Goal: Task Accomplishment & Management: Use online tool/utility

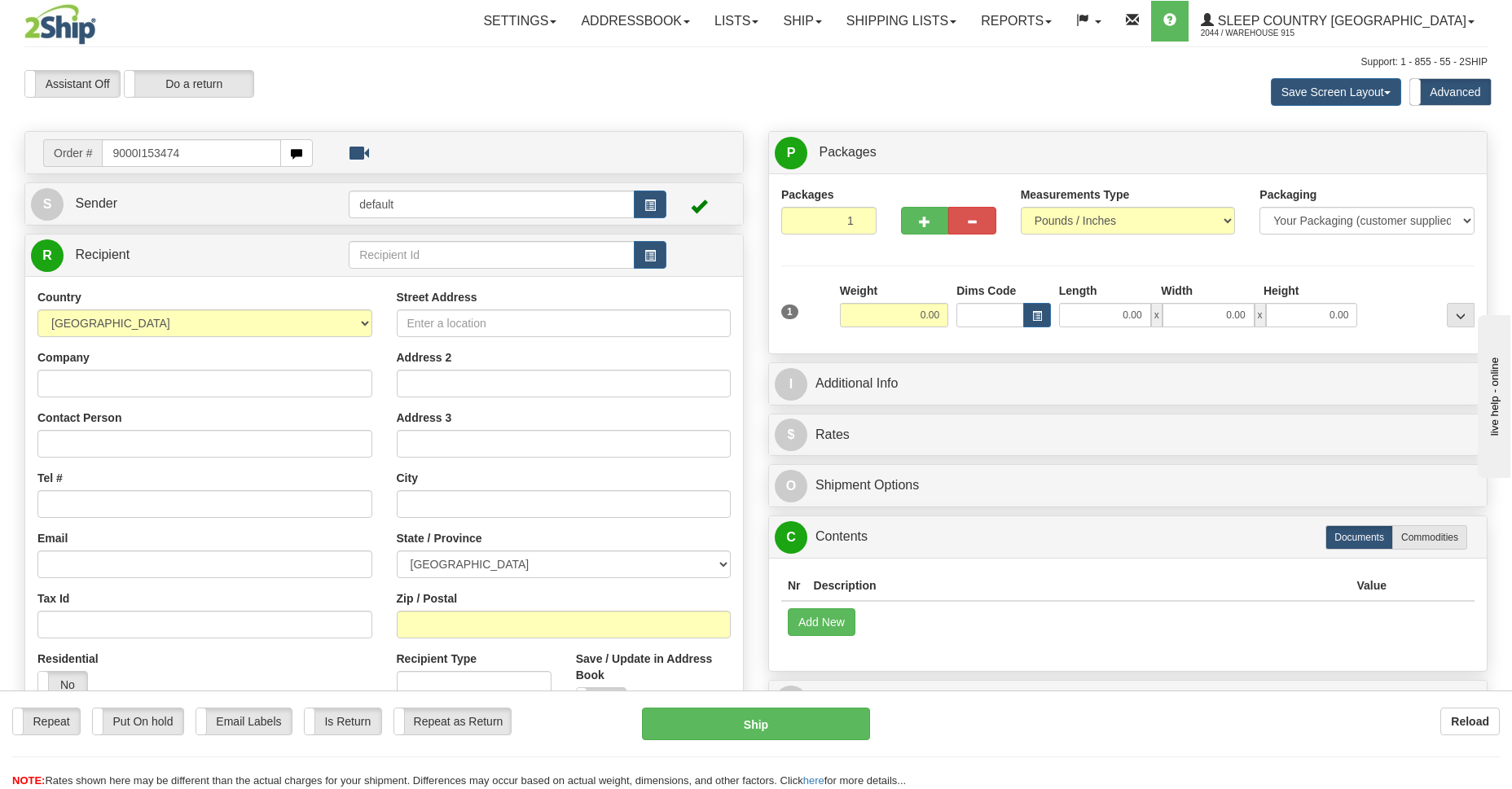
type input "9000I153474"
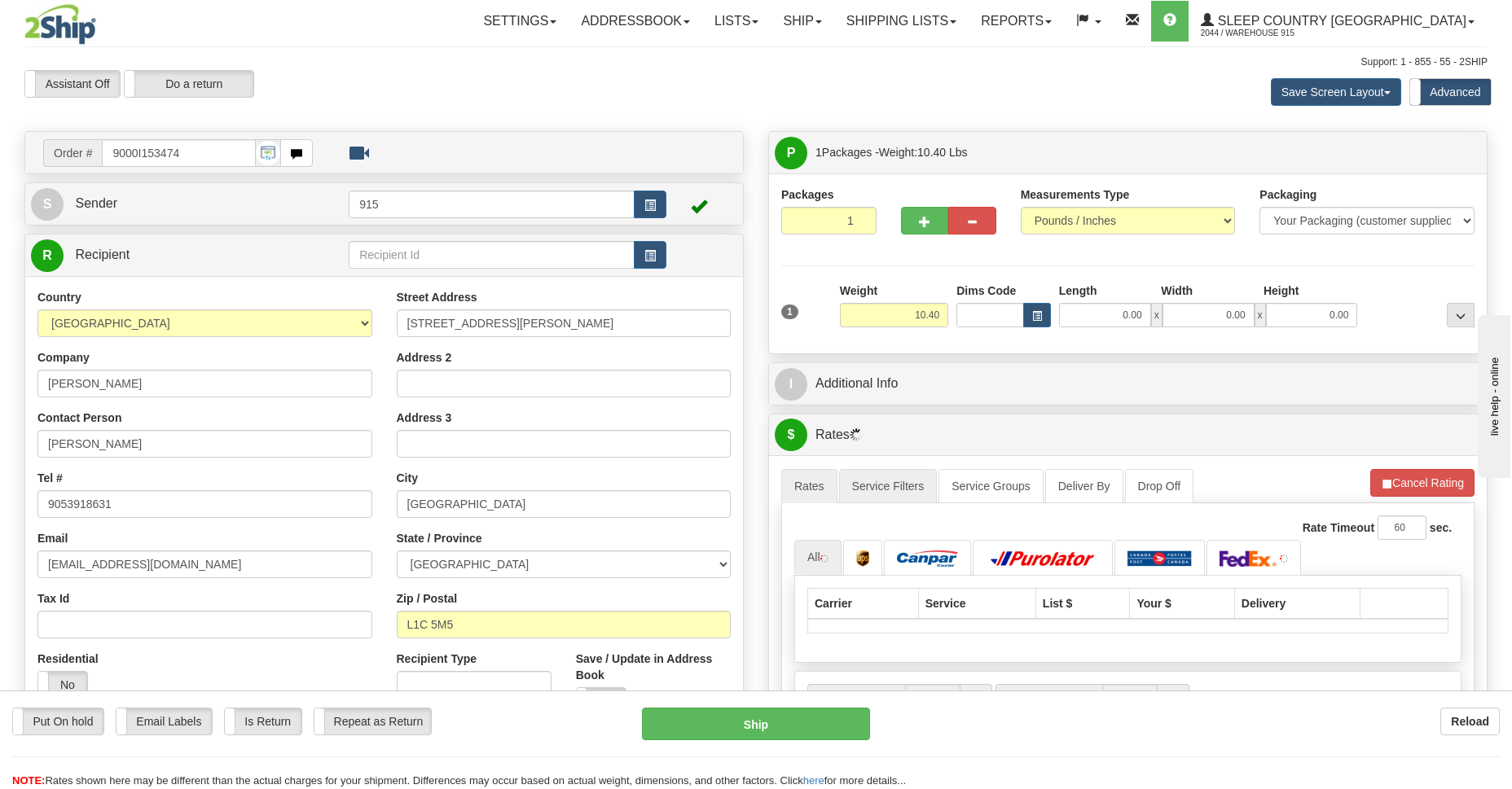
scroll to position [236, 0]
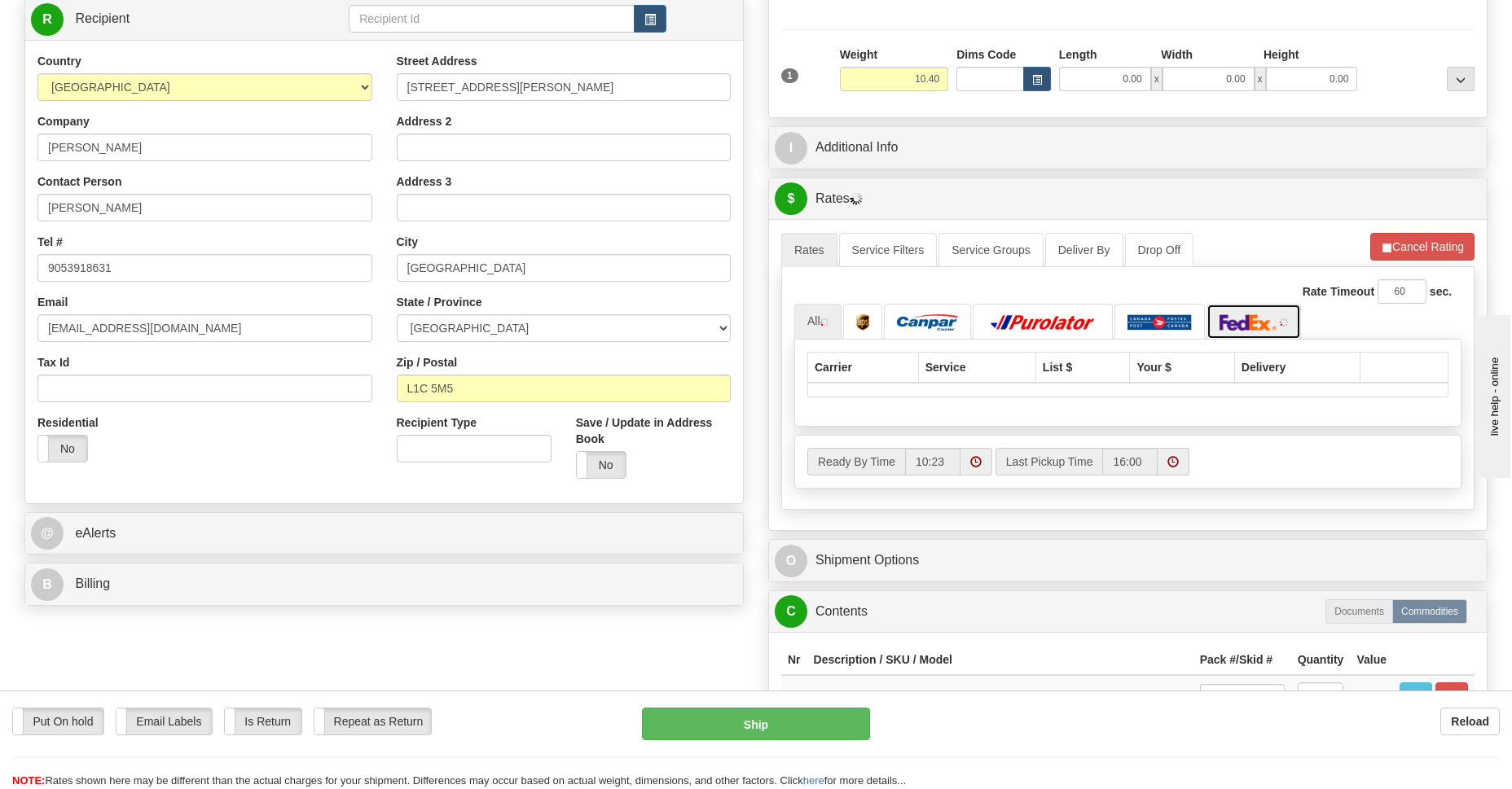
click at [1257, 320] on img at bounding box center [1248, 322] width 57 height 16
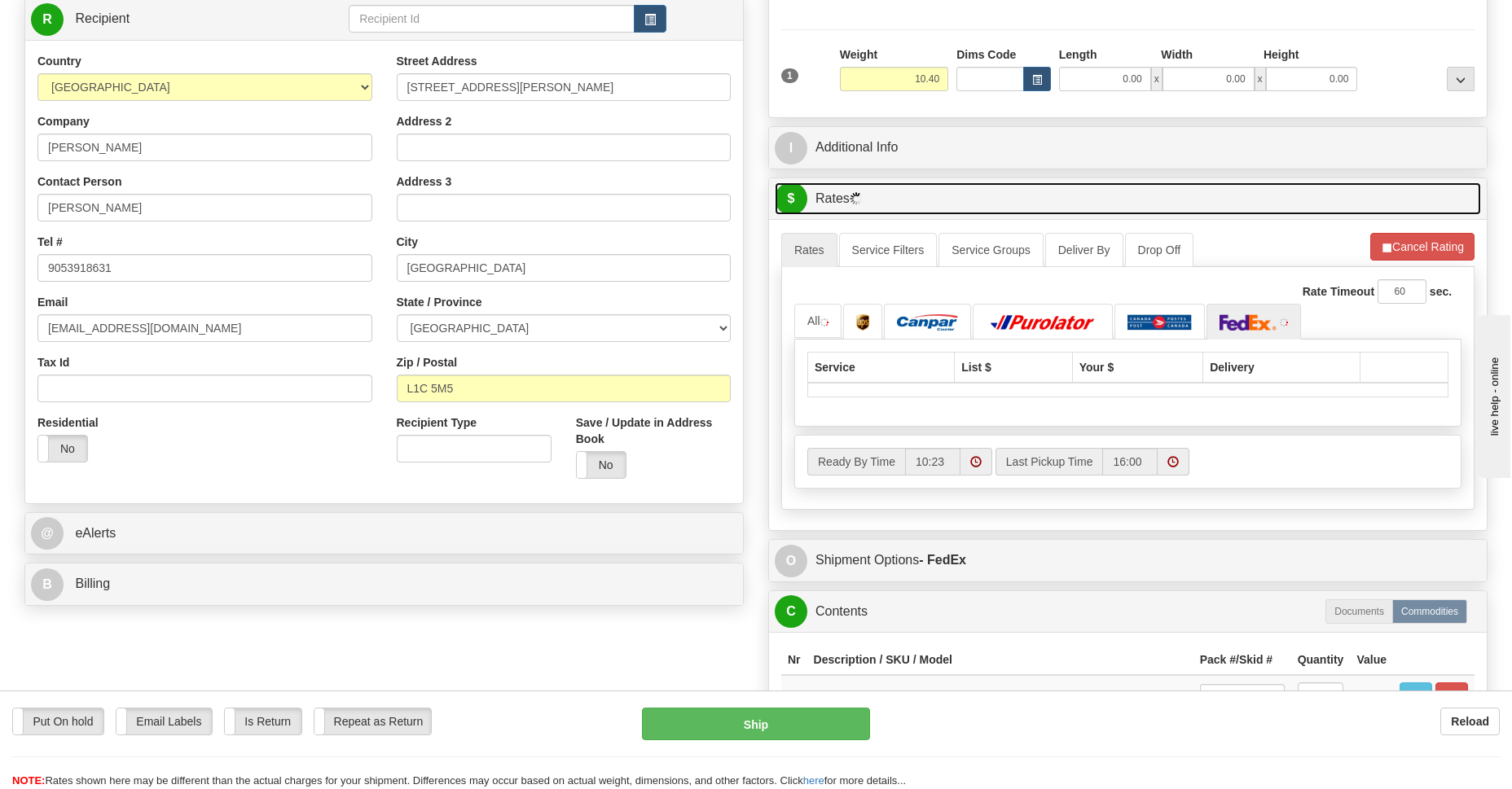
click at [831, 204] on link "$ Rates" at bounding box center [1128, 199] width 706 height 34
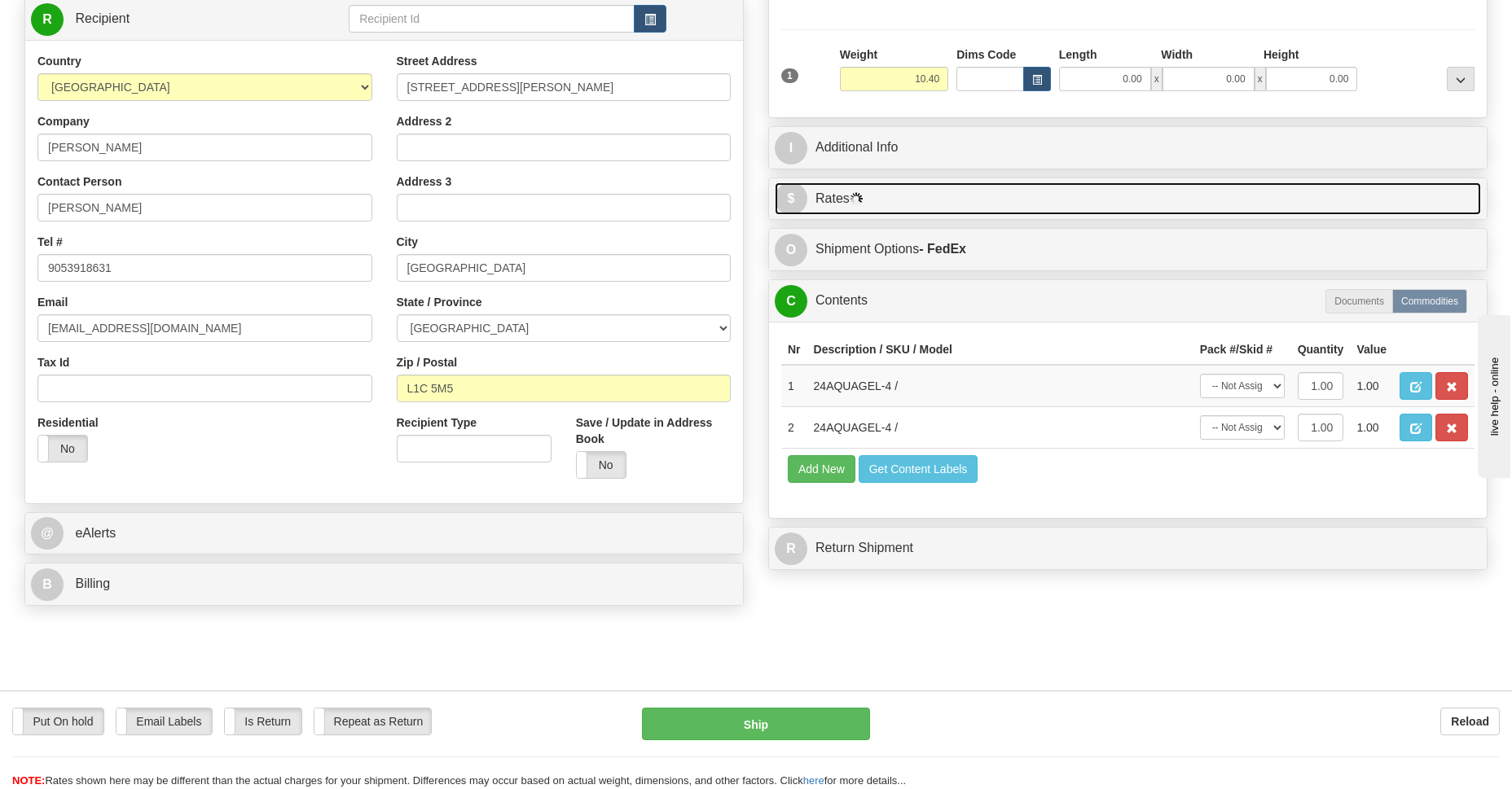
click at [846, 195] on link "$ Rates" at bounding box center [1128, 199] width 706 height 34
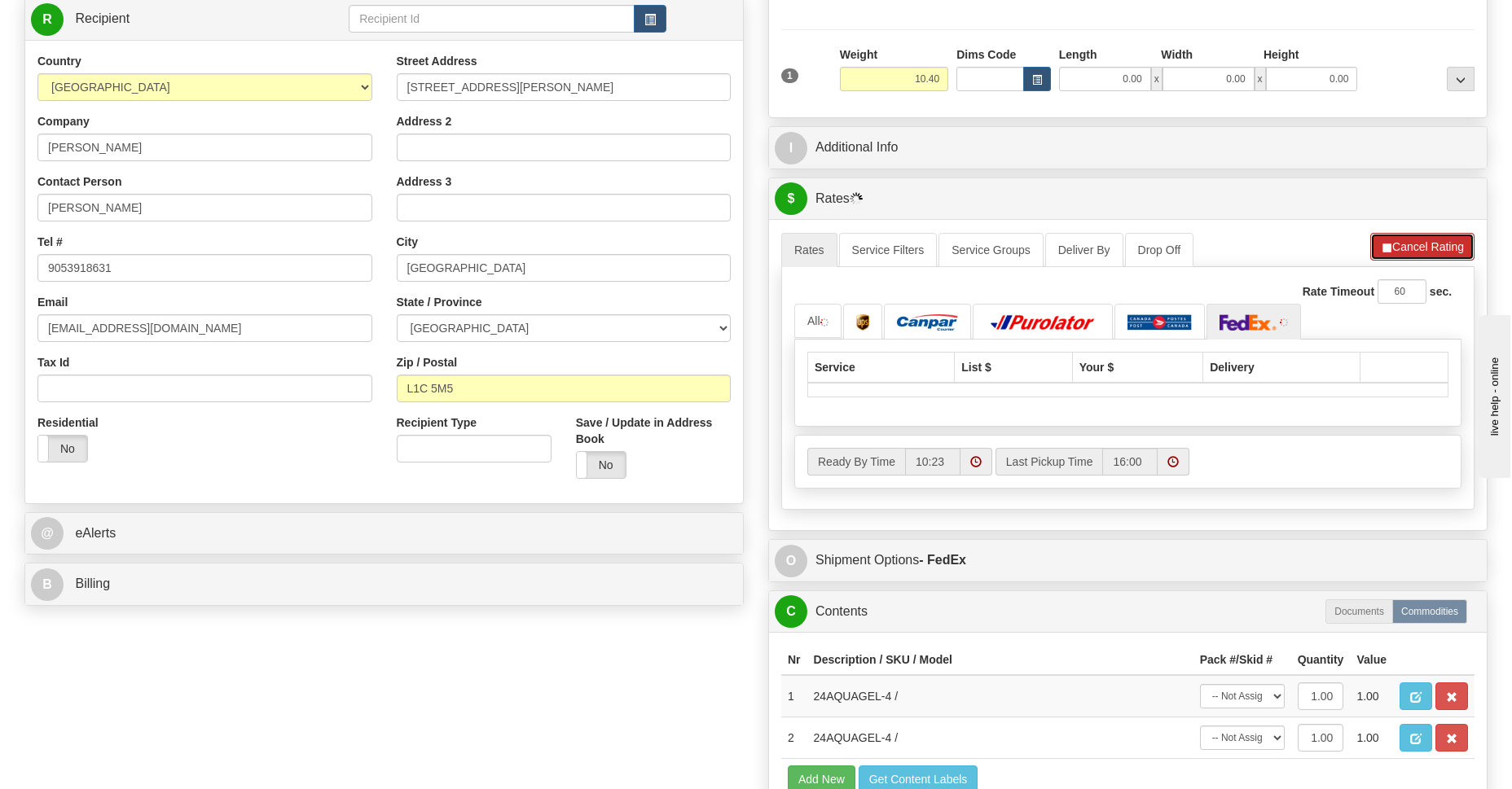
click at [1398, 251] on button "Cancel Rating" at bounding box center [1422, 246] width 104 height 28
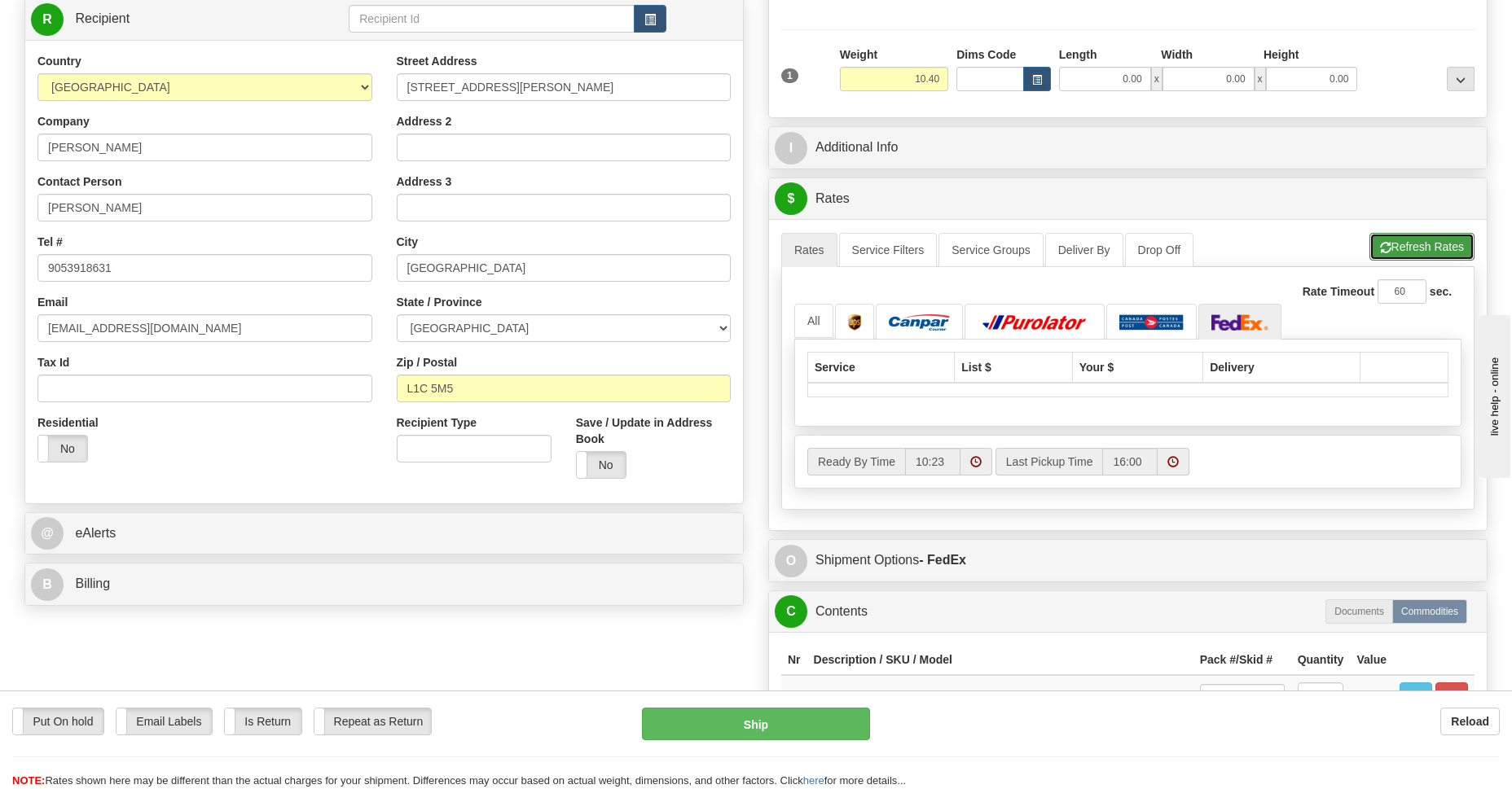
click at [1420, 245] on button "Refresh Rates" at bounding box center [1422, 246] width 105 height 28
click at [1410, 244] on button "Cancel Rating" at bounding box center [1422, 246] width 104 height 28
click at [1410, 244] on button "Refresh Rates" at bounding box center [1422, 246] width 105 height 28
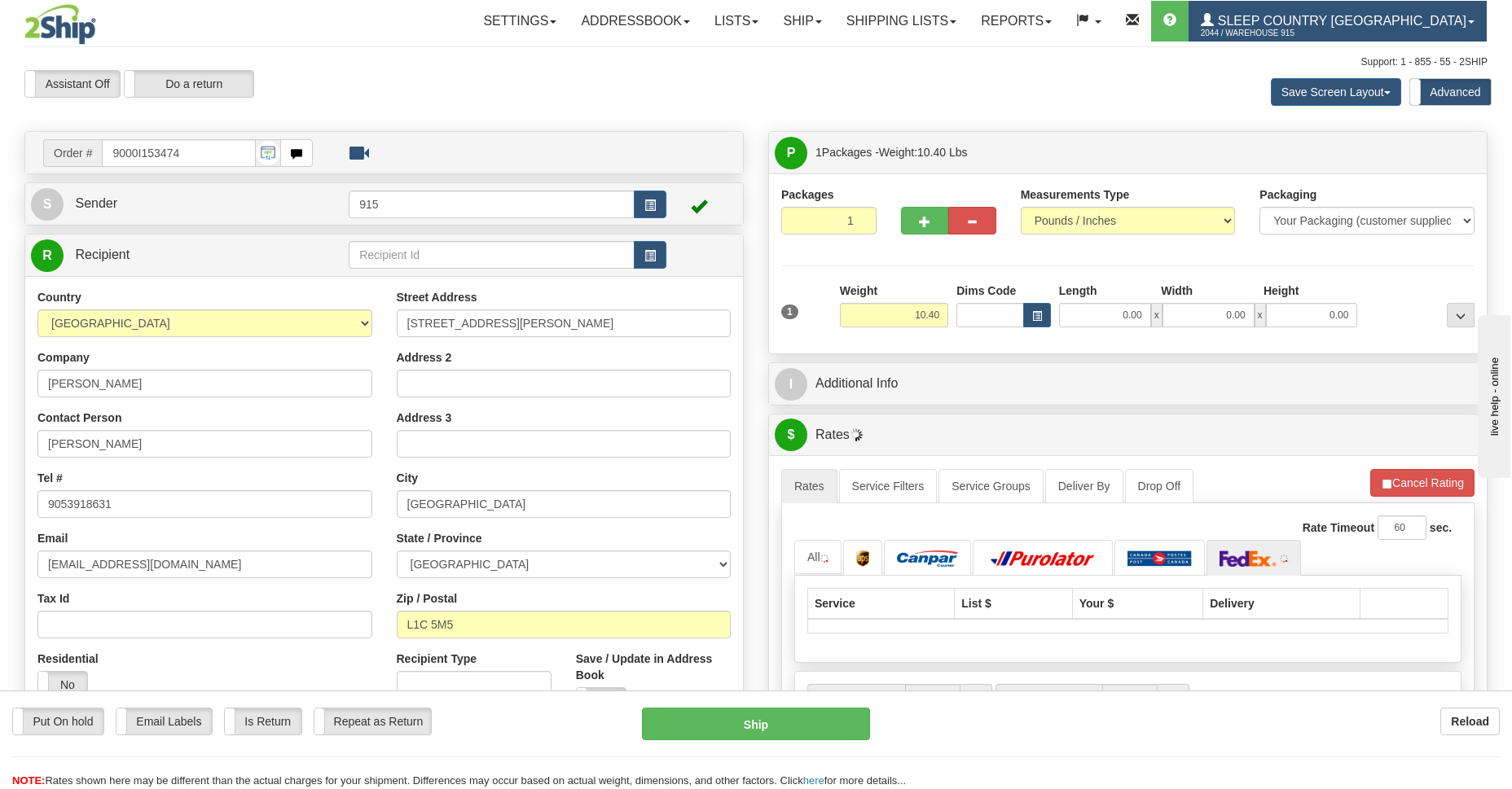
click at [1318, 23] on span "Sleep Country [GEOGRAPHIC_DATA]" at bounding box center [1340, 21] width 252 height 14
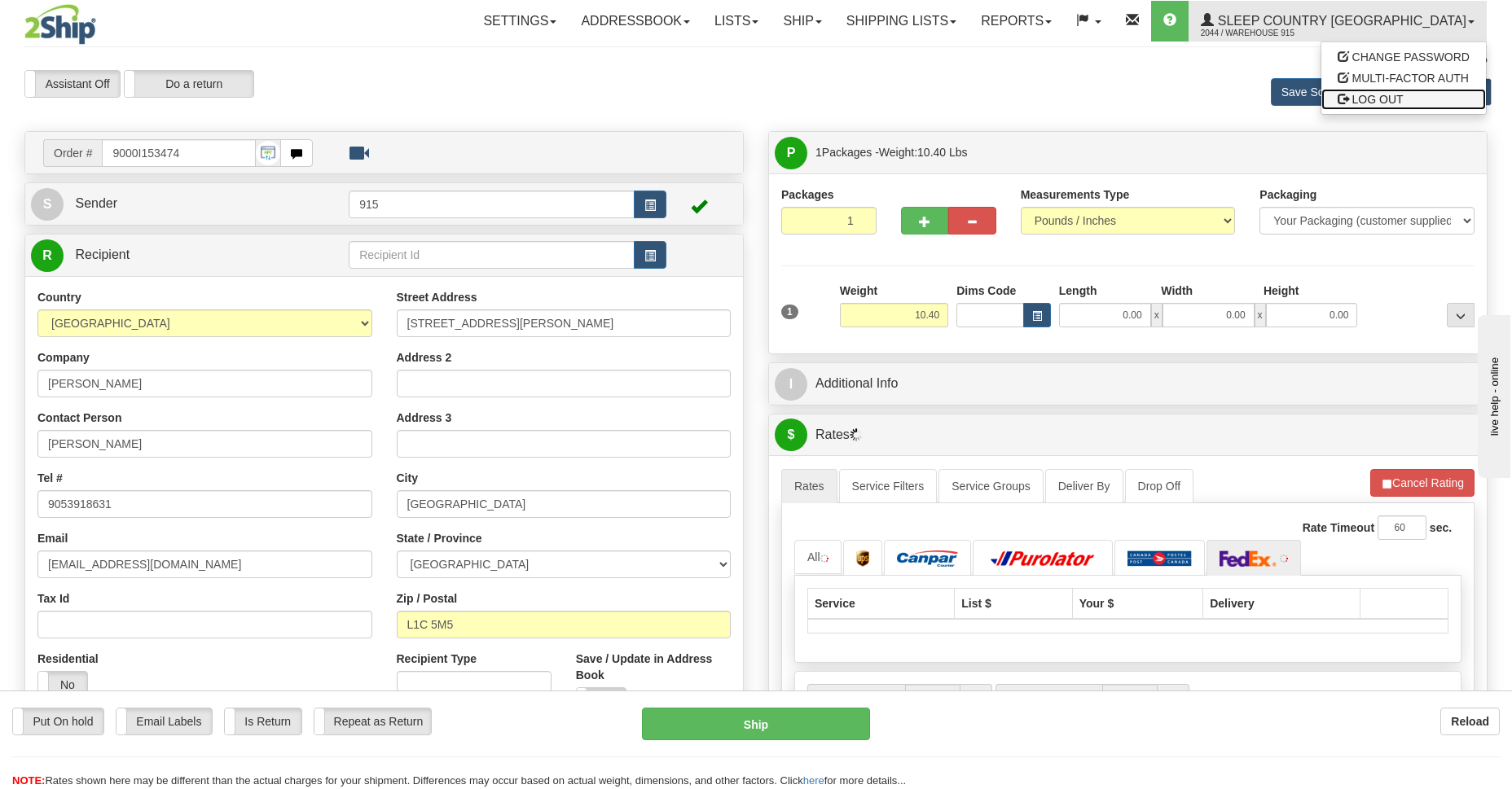
click at [1362, 104] on span "LOG OUT" at bounding box center [1378, 99] width 52 height 13
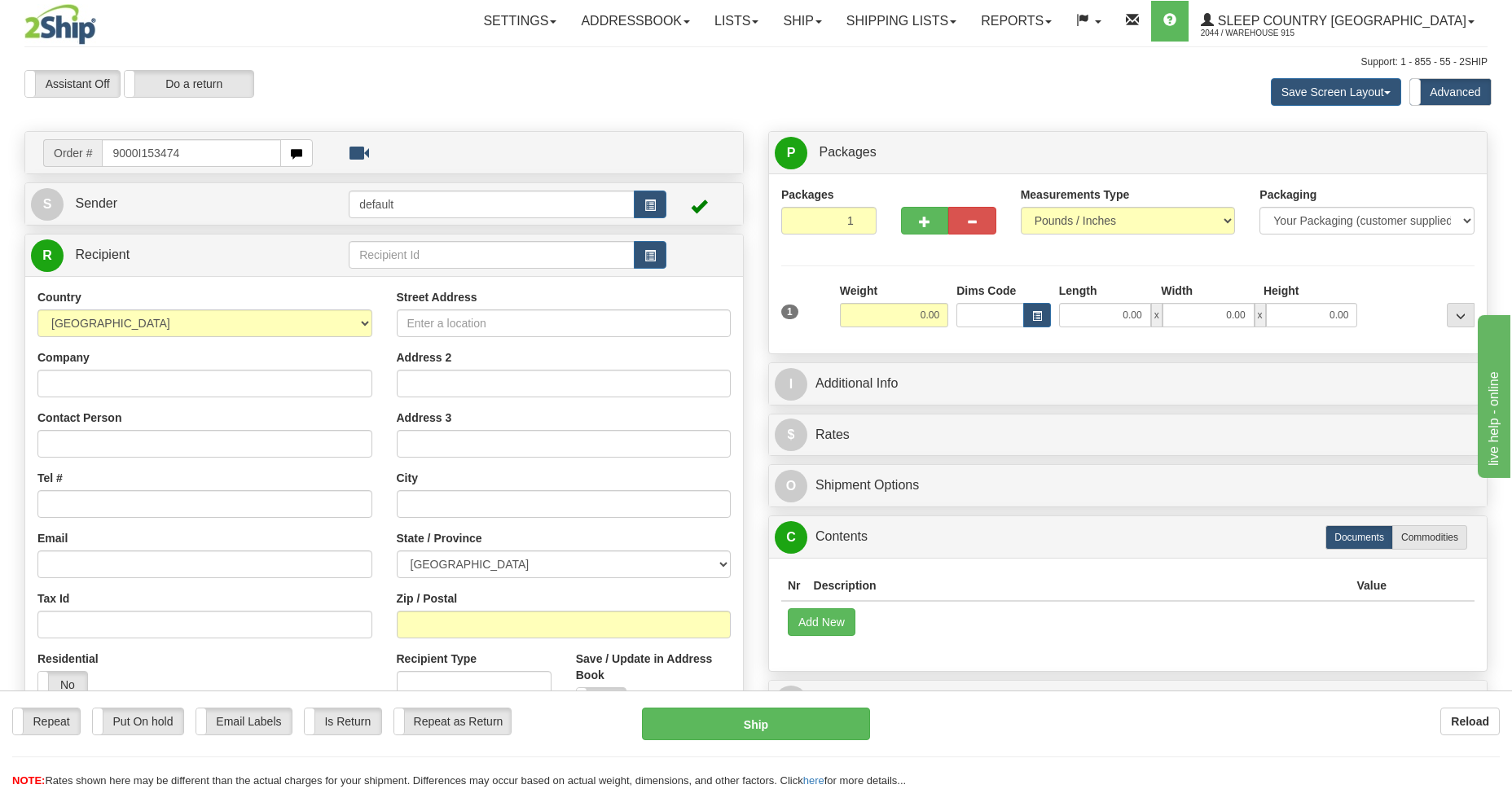
type input "9000I153474"
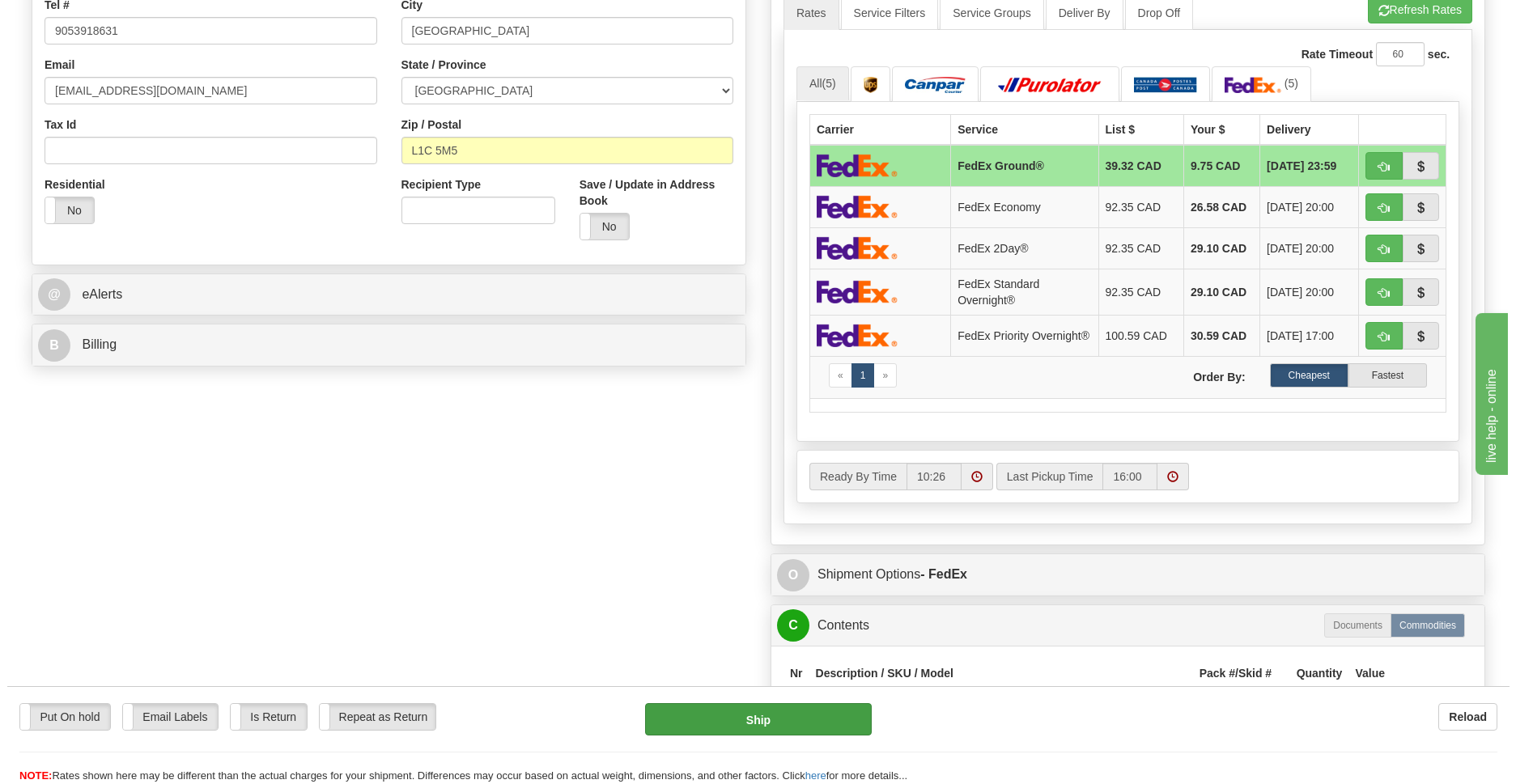
scroll to position [588, 0]
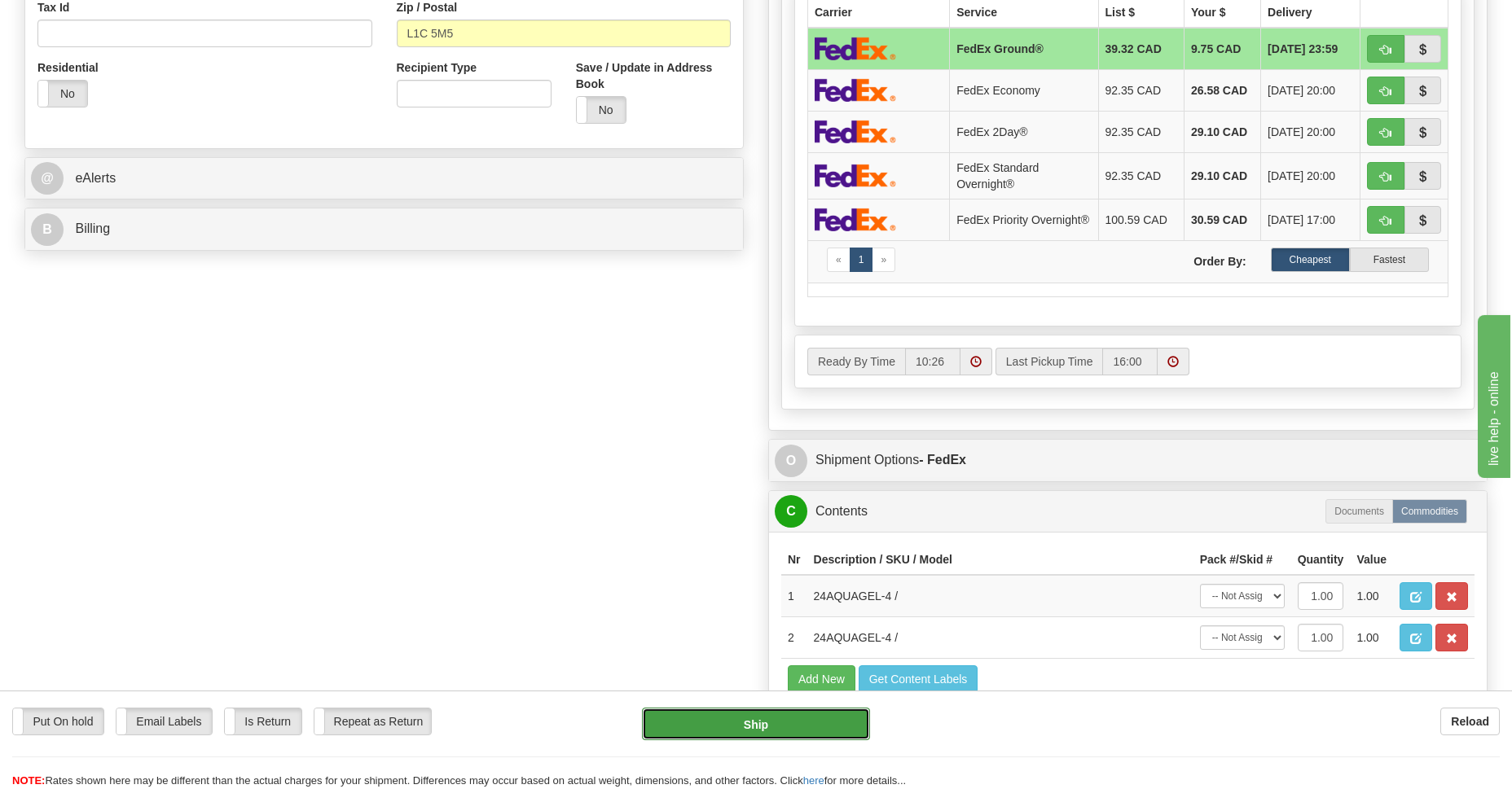
click at [753, 716] on button "Ship" at bounding box center [756, 724] width 227 height 33
type input "92"
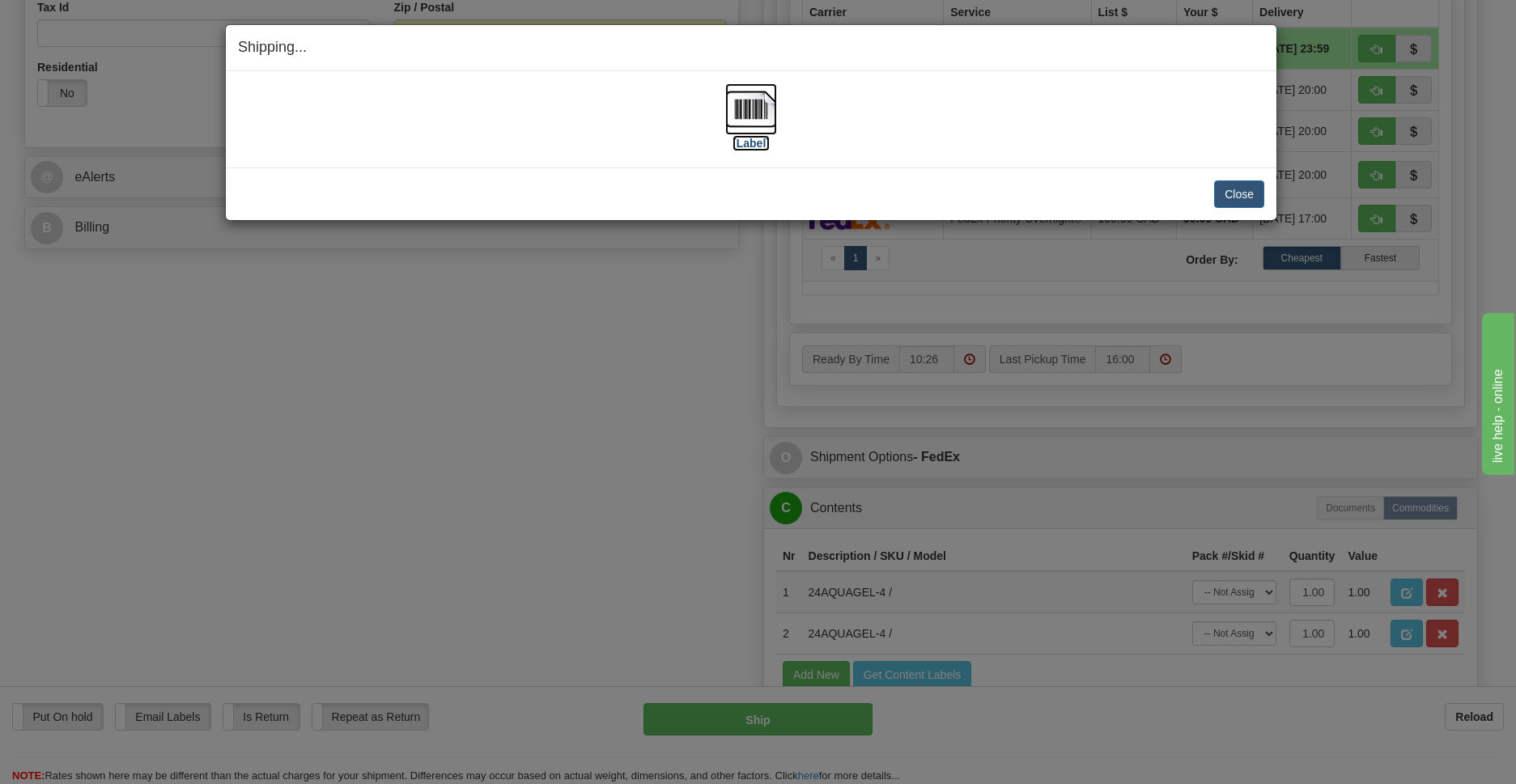
click at [749, 115] on img at bounding box center [751, 109] width 52 height 52
click at [1232, 197] on button "Close" at bounding box center [1239, 194] width 51 height 27
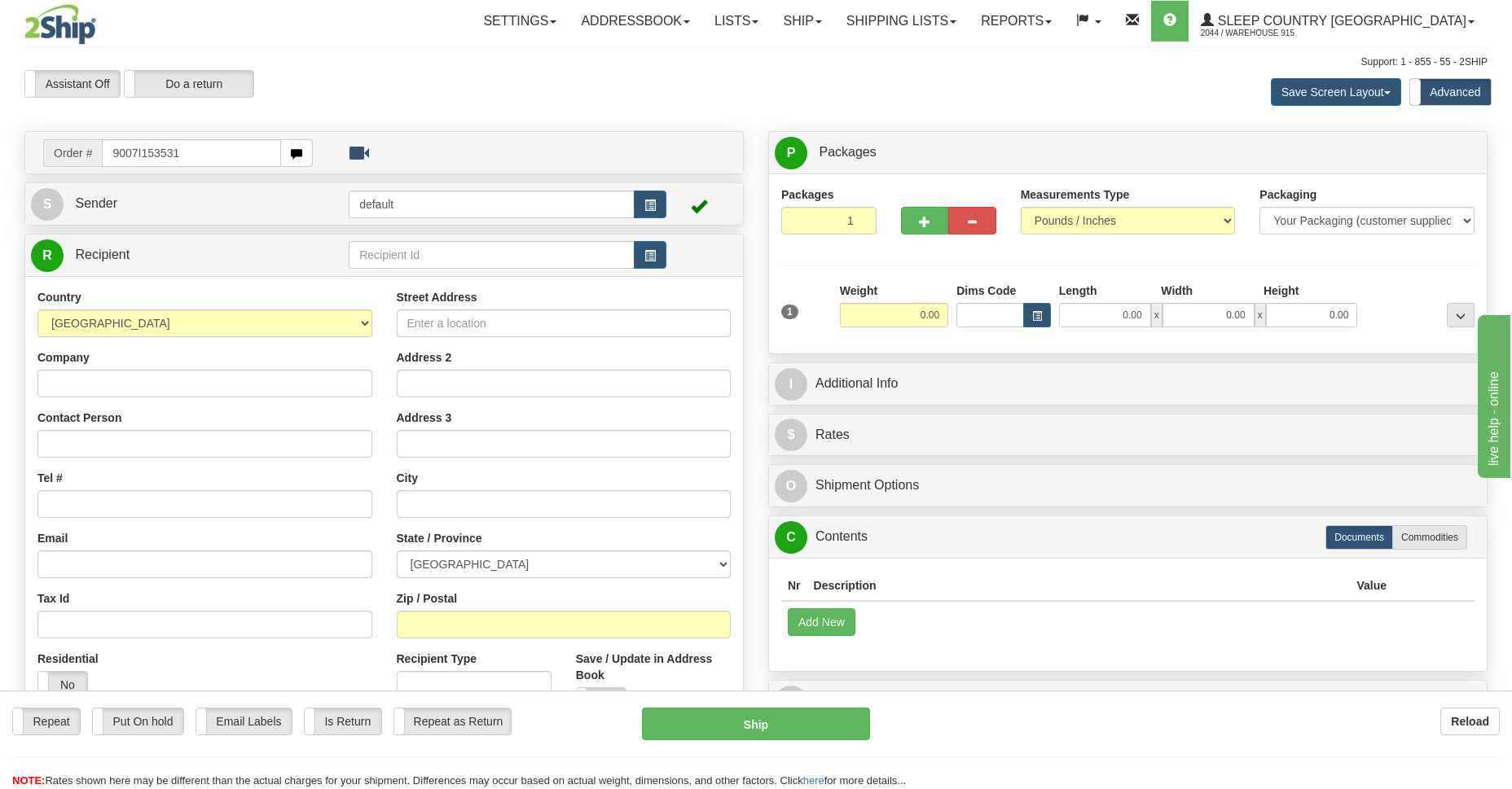
type input "9007I153531"
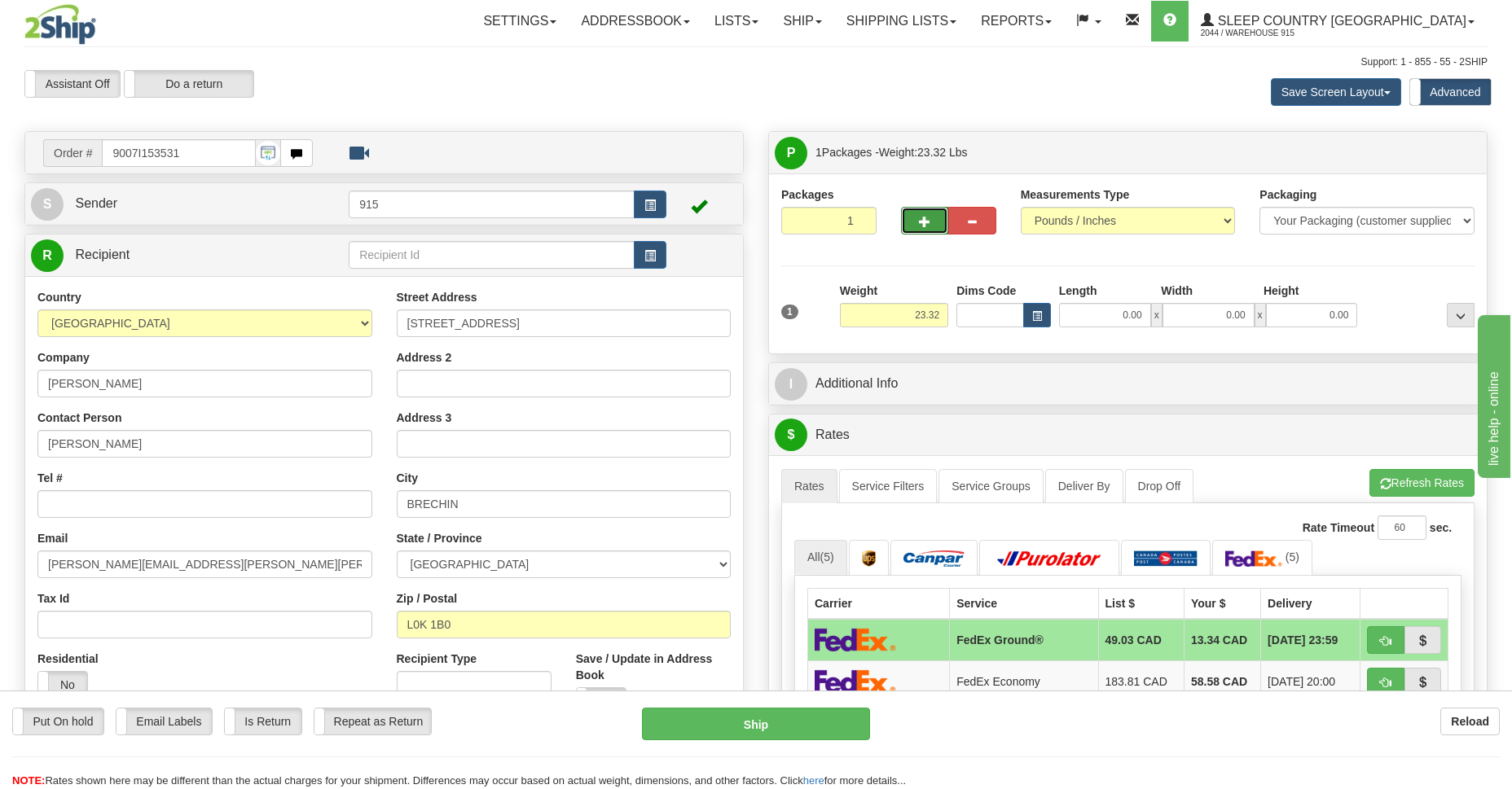
click at [919, 214] on button "button" at bounding box center [924, 221] width 47 height 28
type input "2"
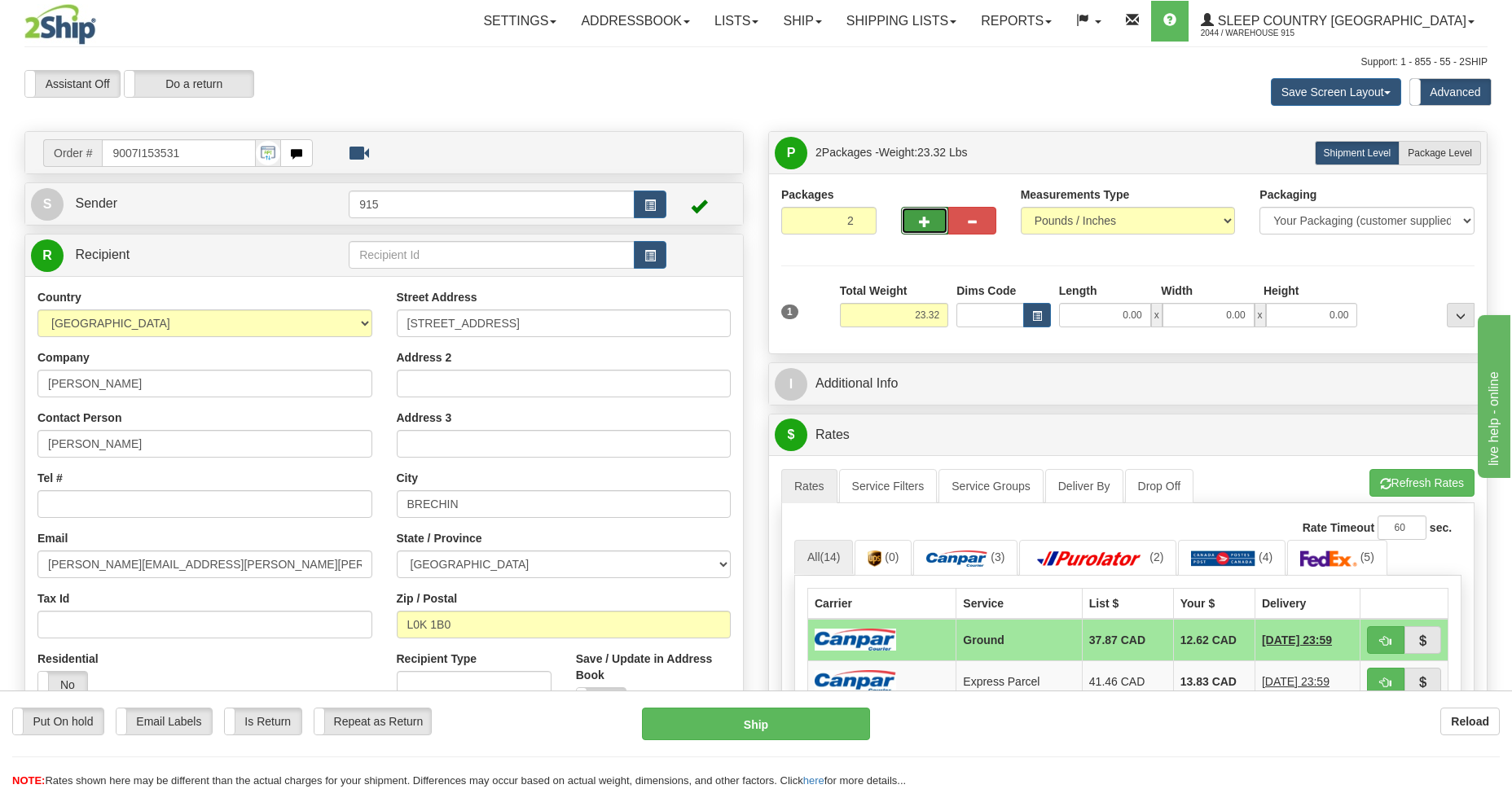
click at [1319, 538] on div "Rate Timeout 60 sec." at bounding box center [1128, 528] width 667 height 24
click at [1331, 559] on img at bounding box center [1328, 558] width 57 height 16
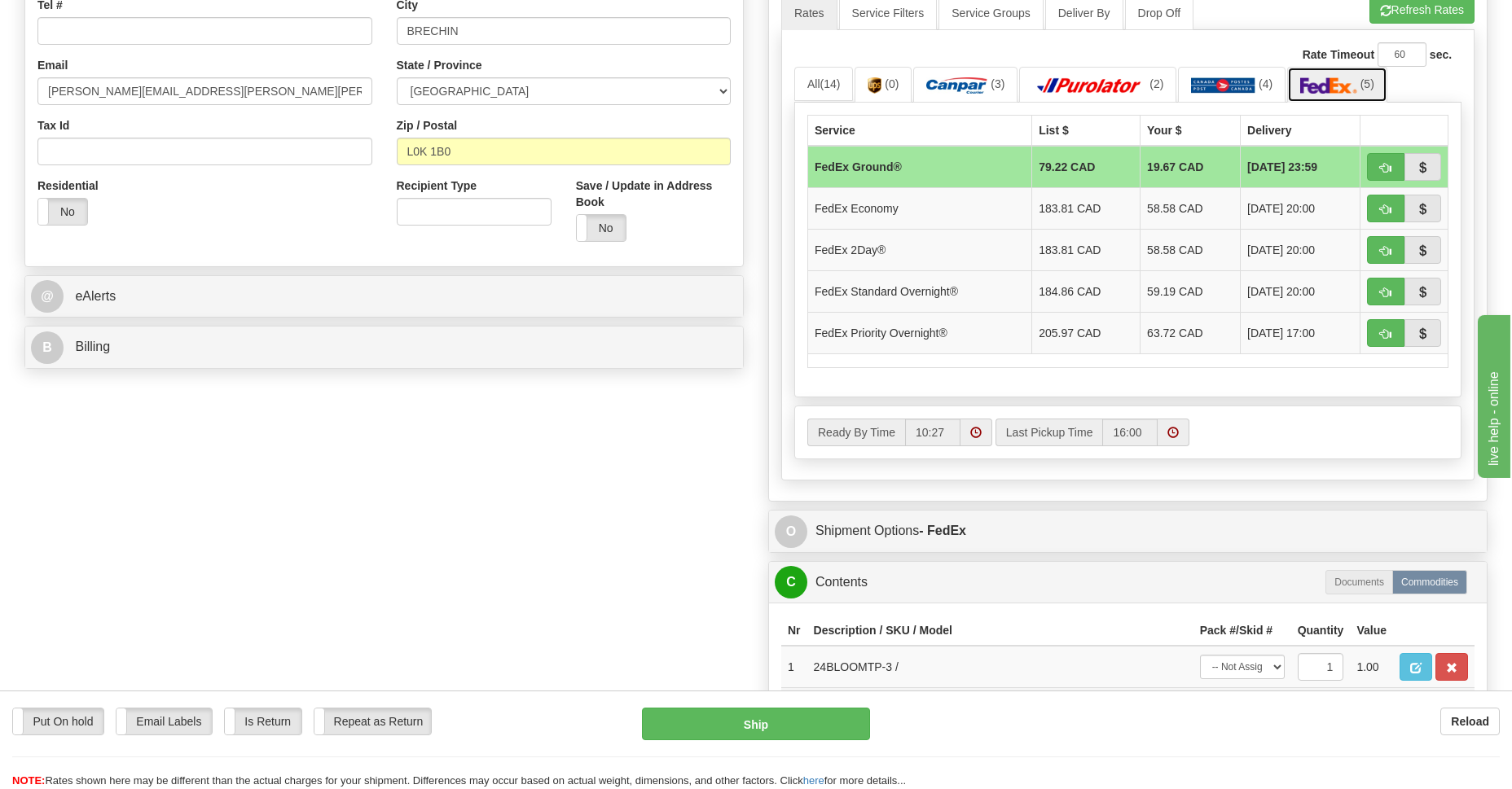
scroll to position [711, 0]
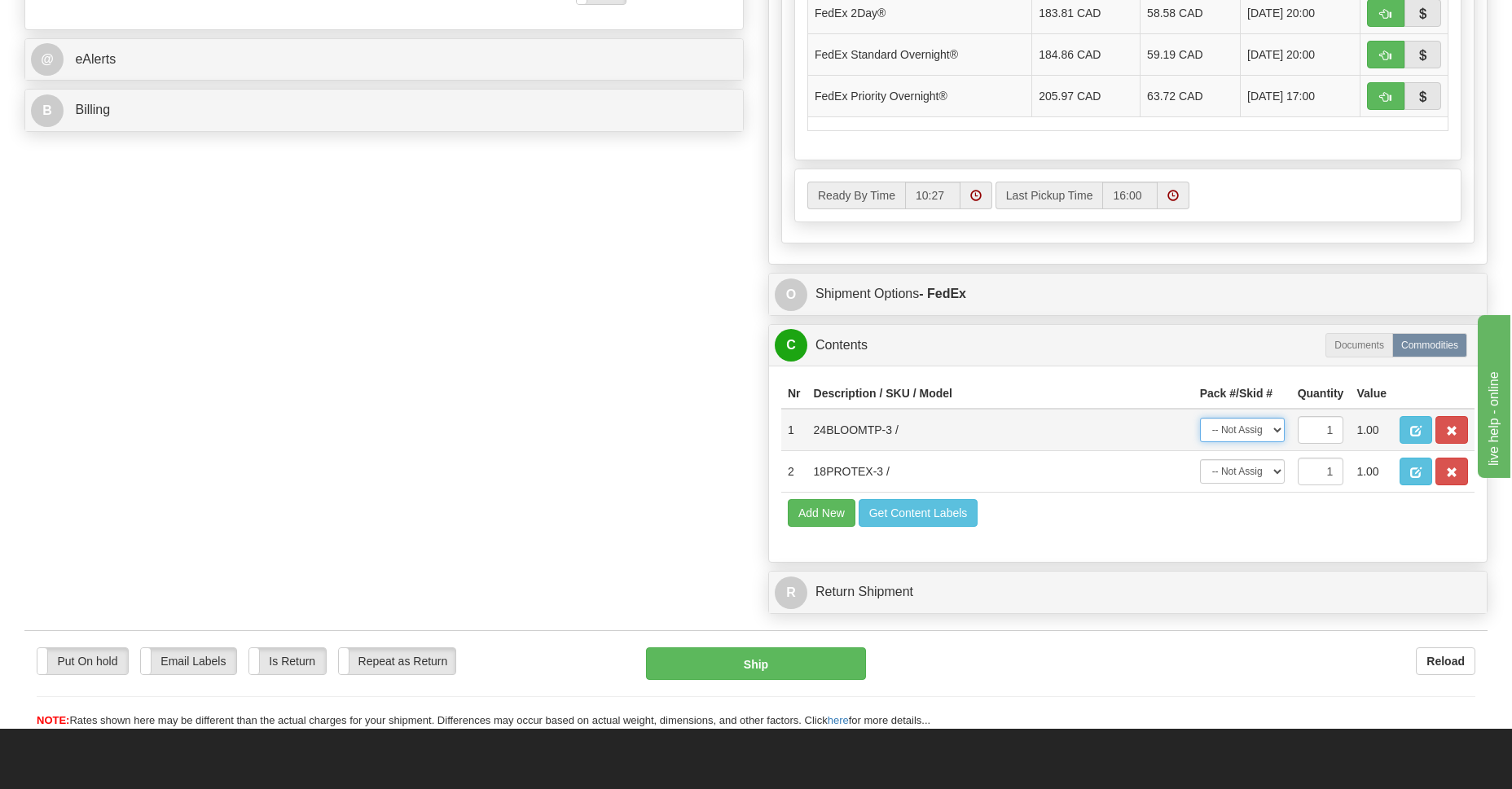
click at [1274, 431] on select "-- Not Assigned -- Package 1 Package 2" at bounding box center [1242, 430] width 84 height 24
select select "0"
click at [1200, 418] on select "-- Not Assigned -- Package 1 Package 2" at bounding box center [1242, 430] width 84 height 24
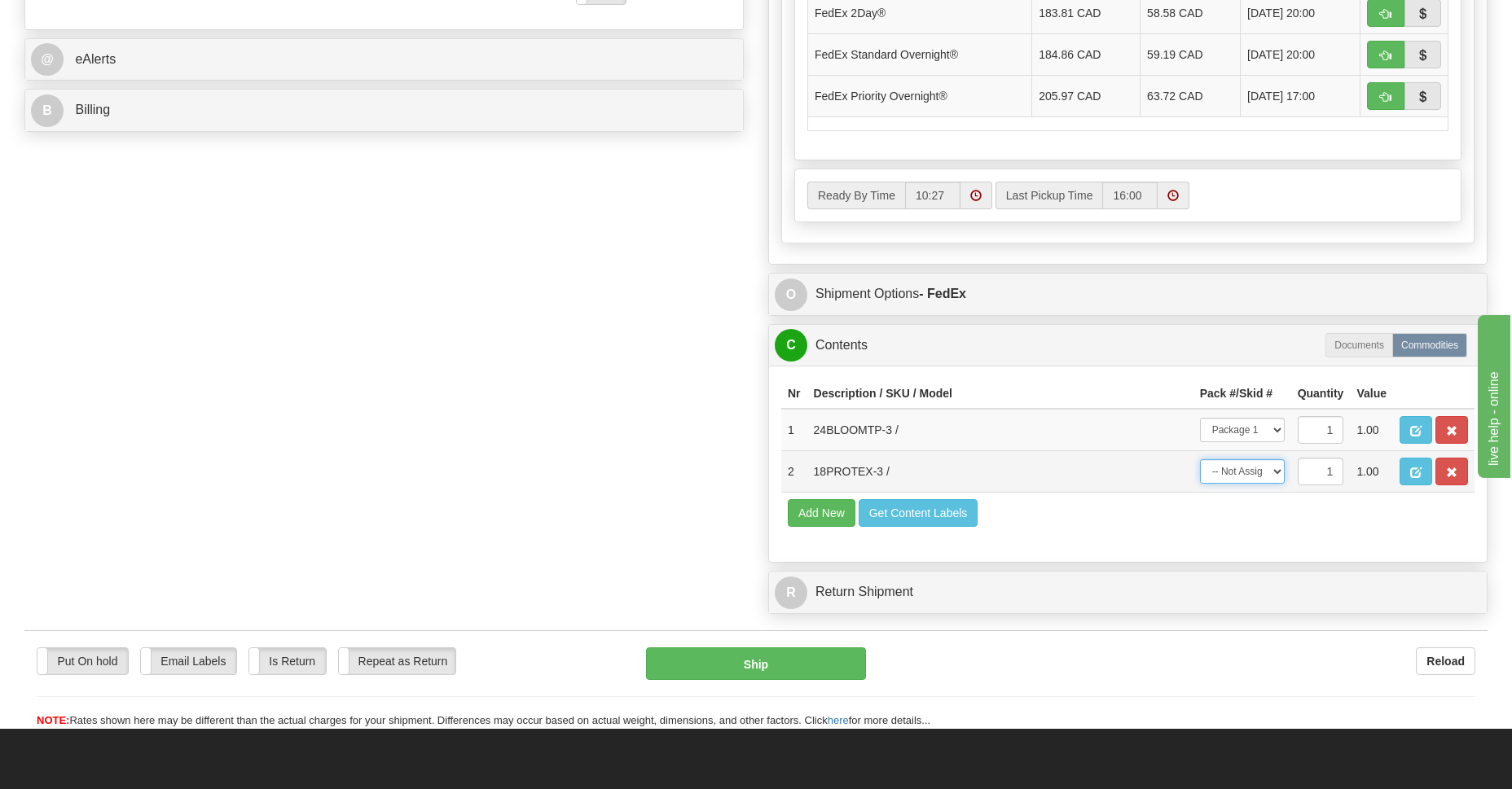
click at [1281, 470] on select "-- Not Assigned -- Package 1 Package 2" at bounding box center [1242, 471] width 84 height 24
select select "1"
click at [1200, 459] on select "-- Not Assigned -- Package 1 Package 2" at bounding box center [1242, 471] width 84 height 24
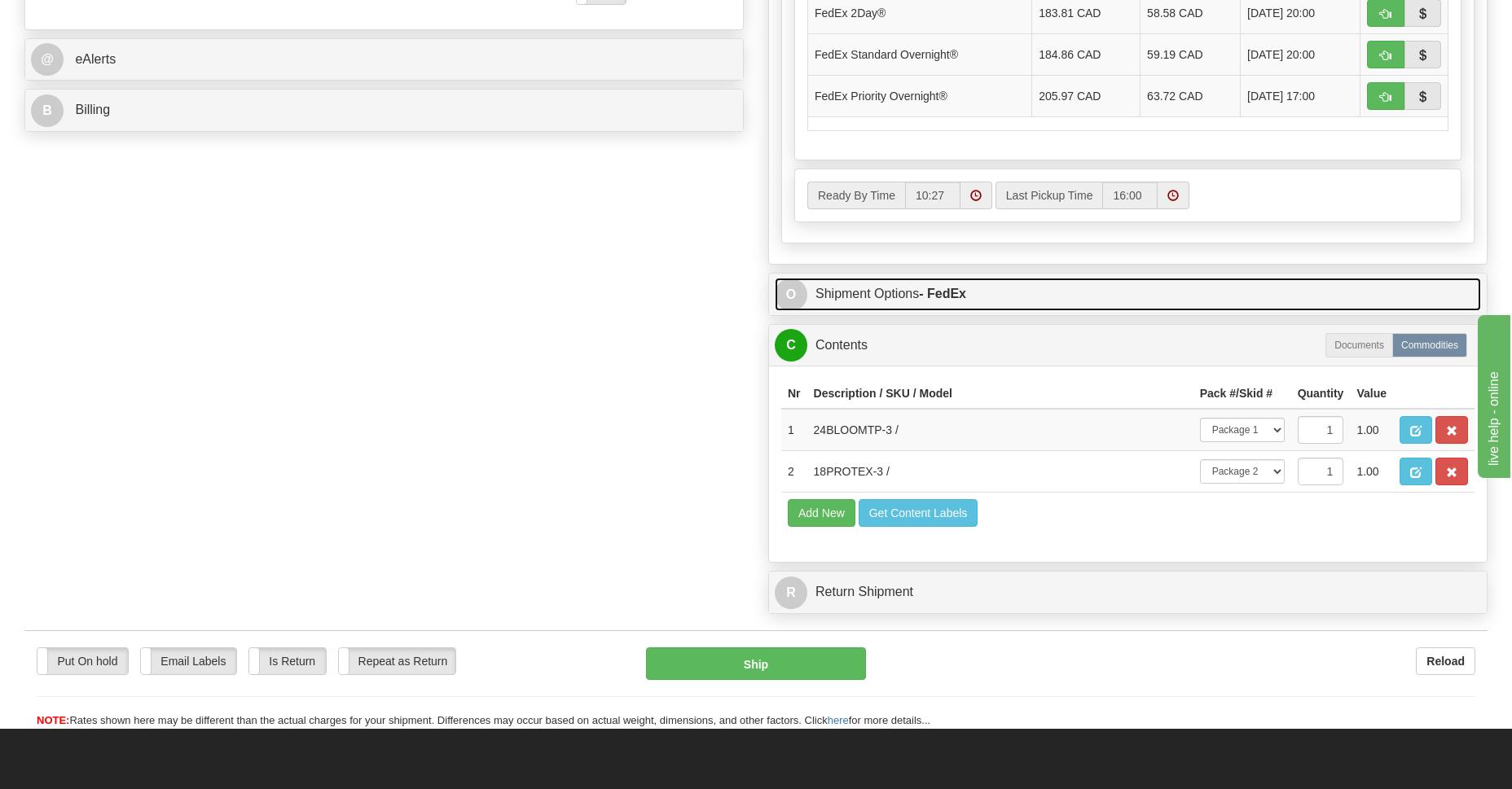
click at [840, 300] on link "O Shipment Options - FedEx" at bounding box center [1128, 294] width 706 height 34
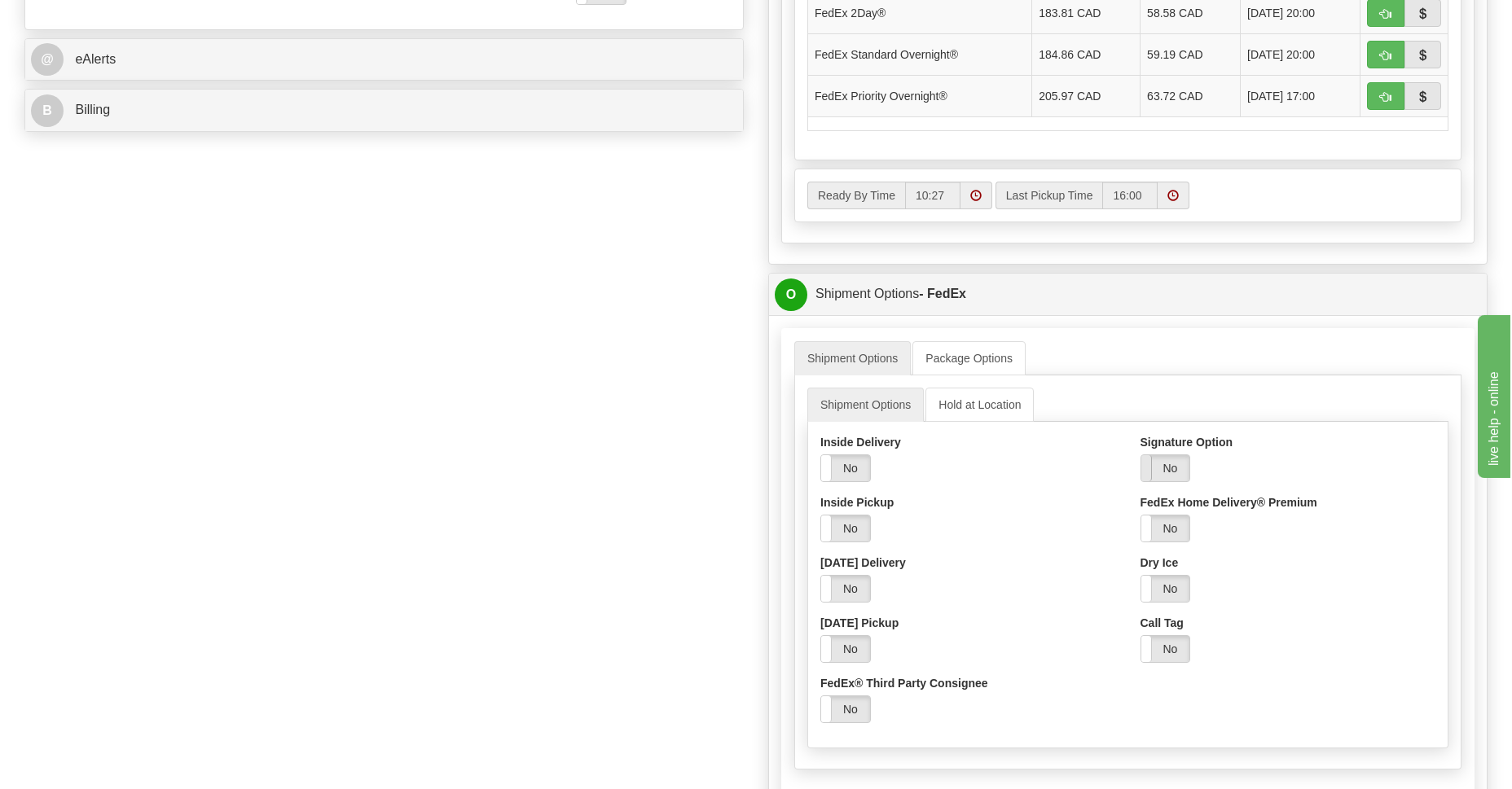
click at [1149, 468] on span at bounding box center [1142, 469] width 22 height 26
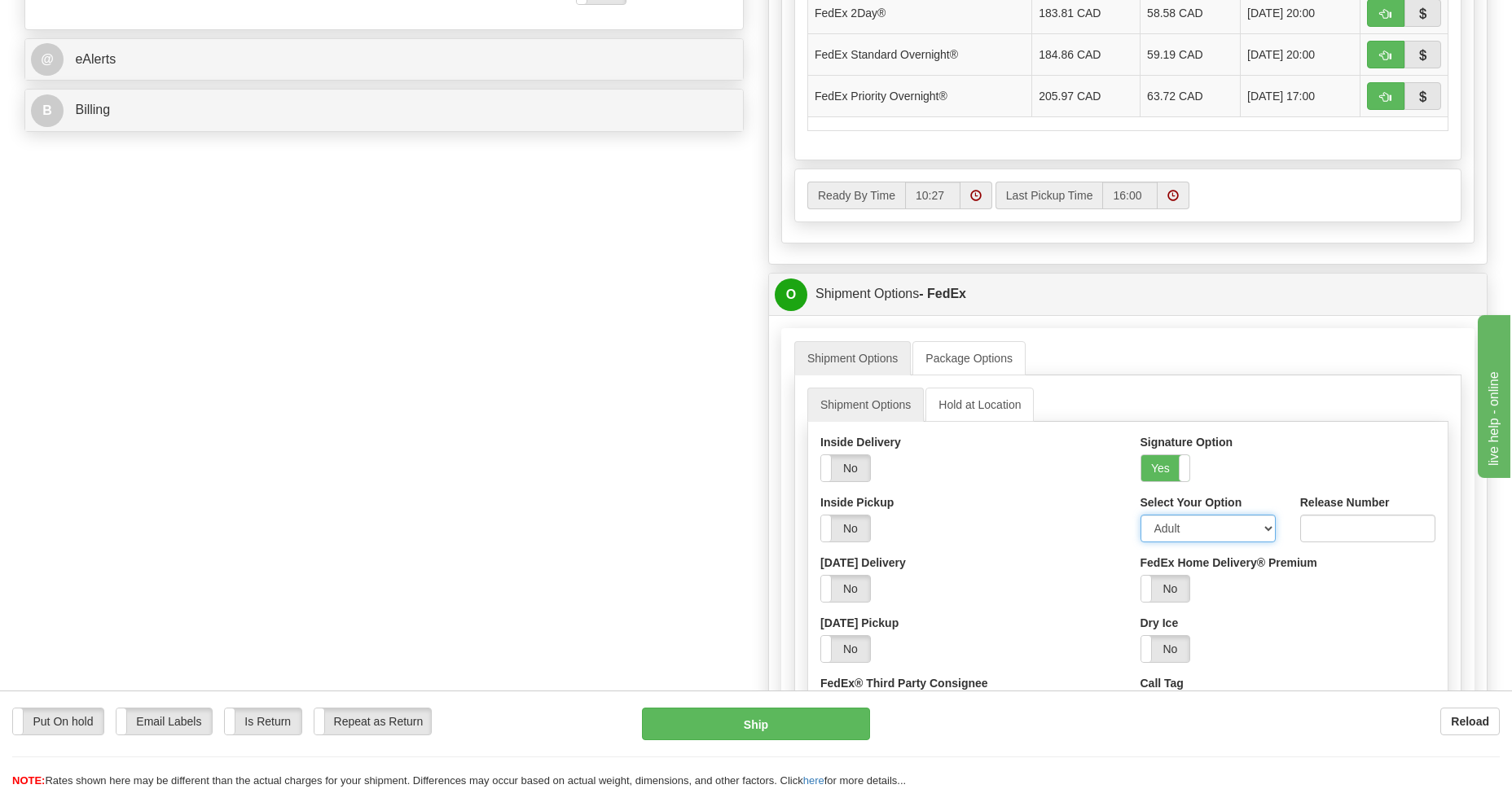
click at [1266, 525] on select "Adult Direct Indirect No Signature Required Service Default" at bounding box center [1208, 529] width 135 height 28
select select "2"
click at [1141, 515] on select "Adult Direct Indirect No Signature Required Service Default" at bounding box center [1208, 529] width 135 height 28
click at [724, 724] on button "Ship" at bounding box center [756, 724] width 227 height 33
type input "92"
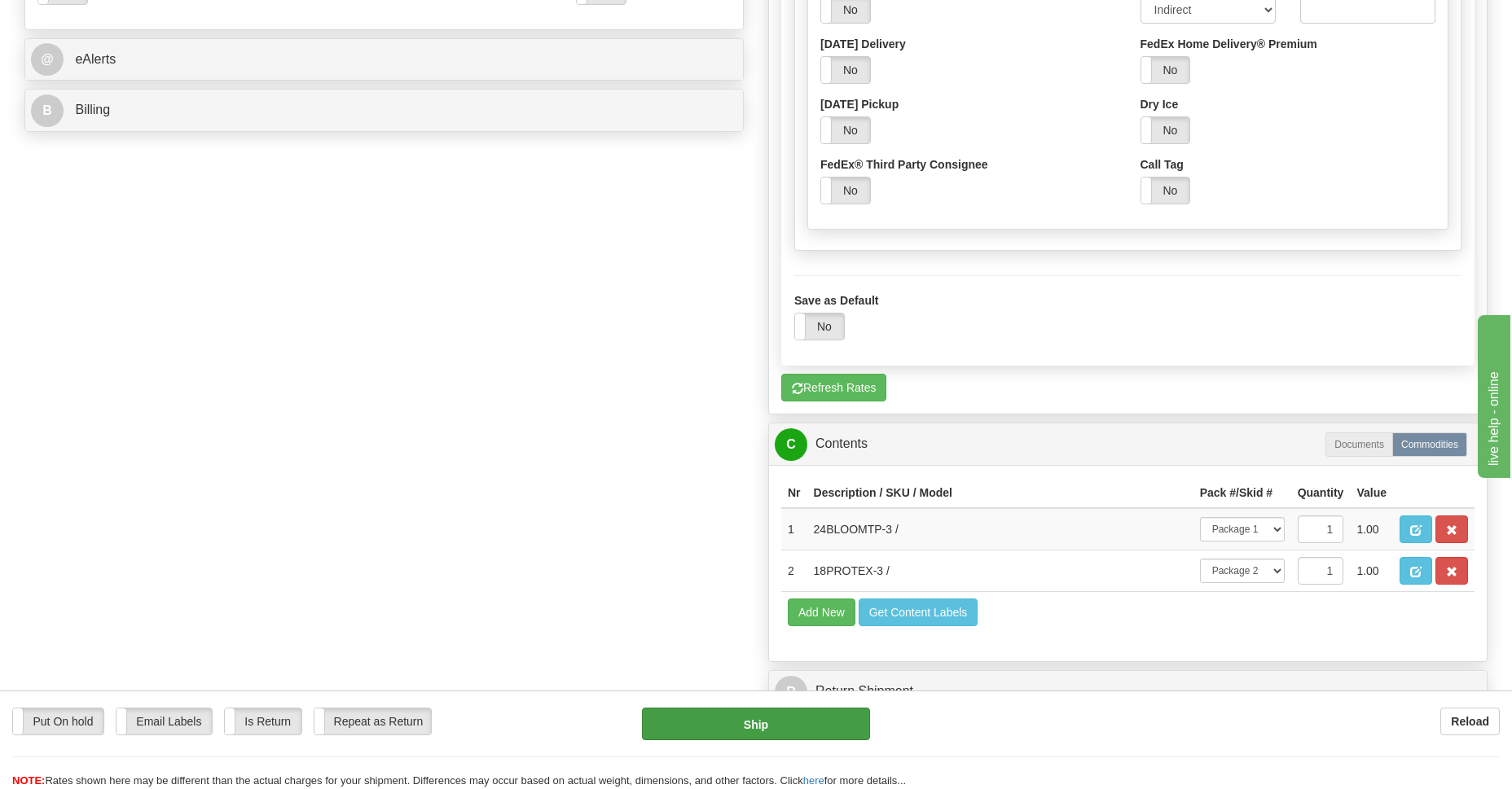
scroll to position [726, 0]
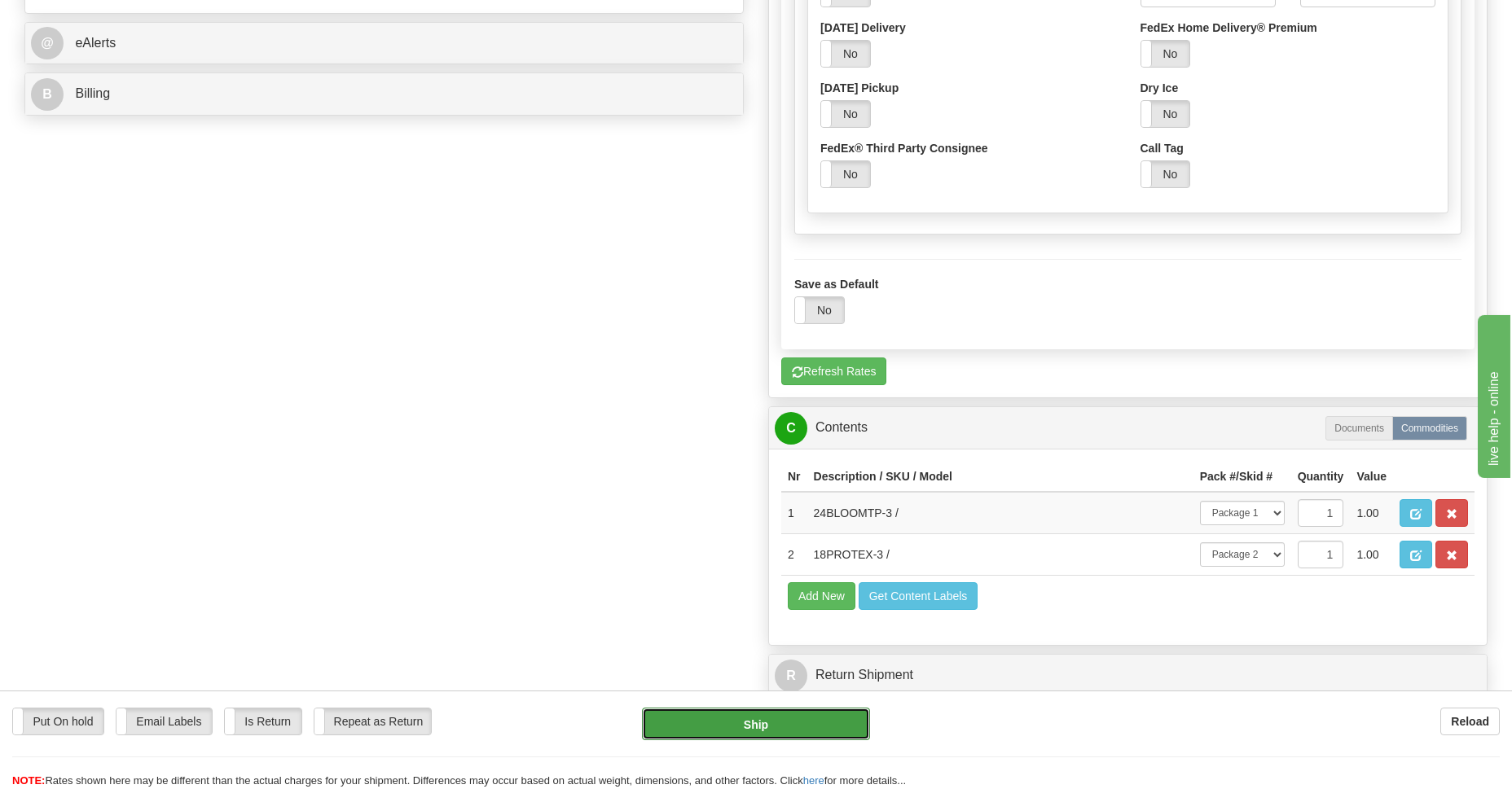
click at [738, 728] on button "Ship" at bounding box center [756, 724] width 227 height 33
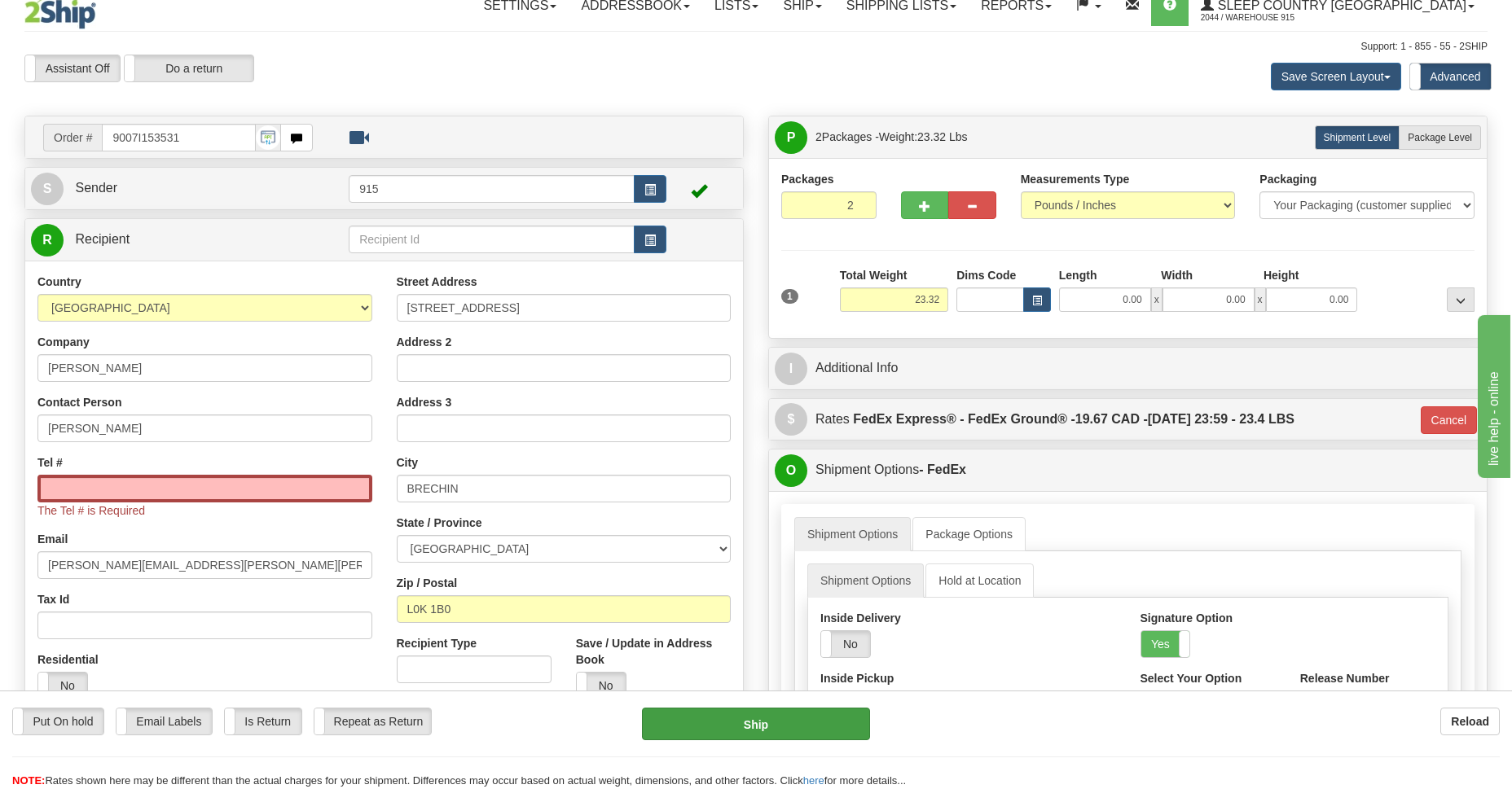
scroll to position [0, 0]
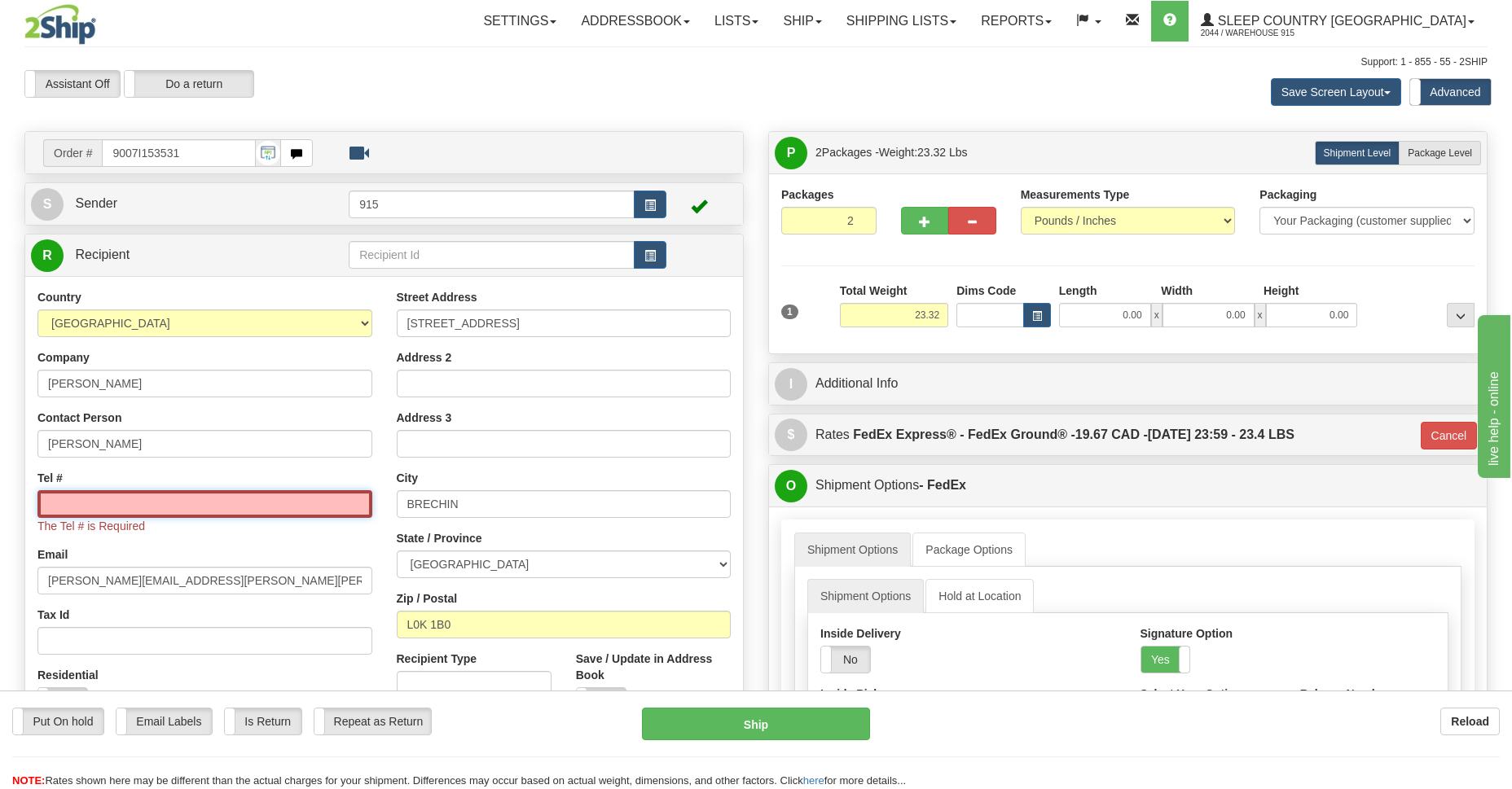
click at [221, 500] on input "Tel #" at bounding box center [204, 504] width 335 height 28
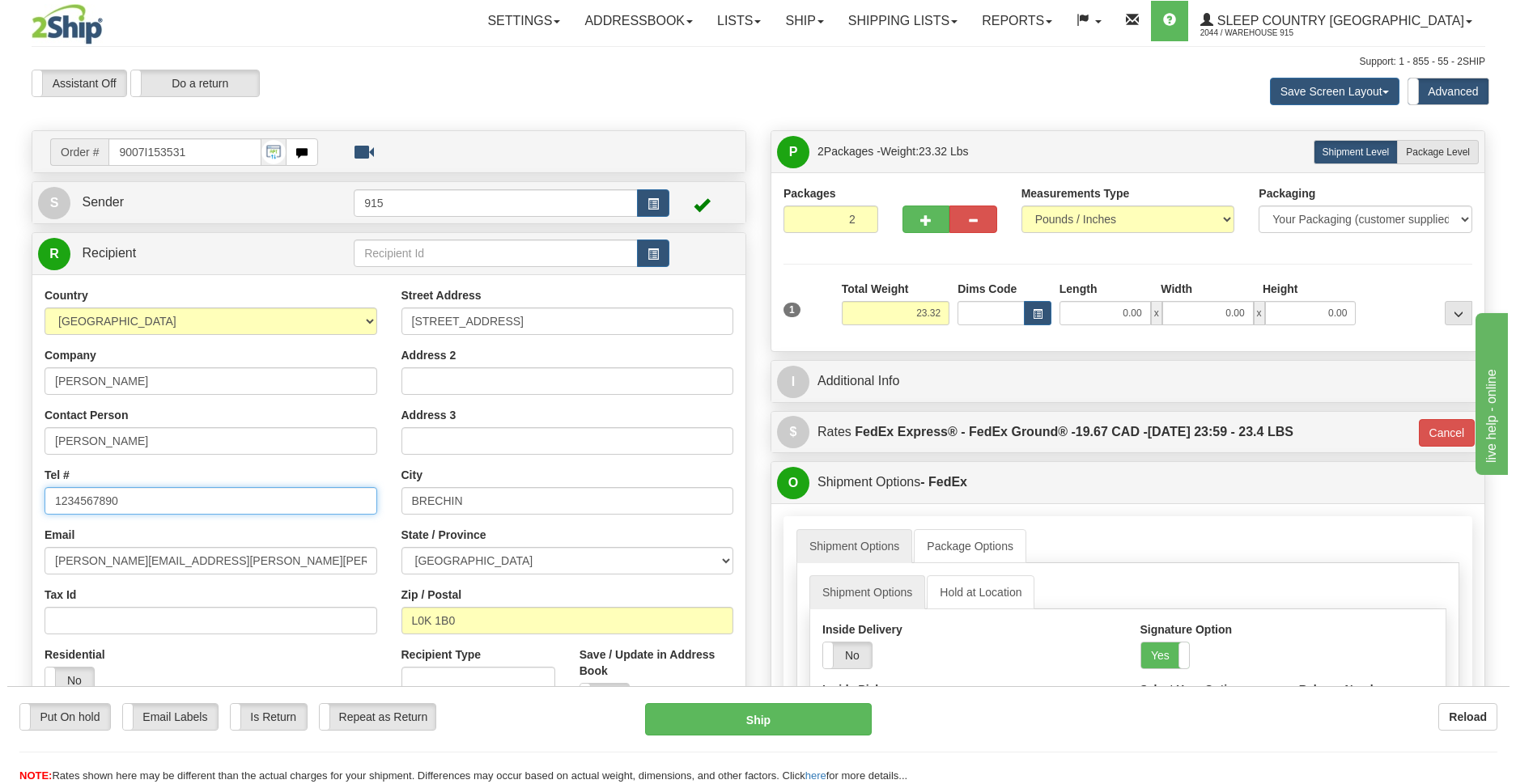
scroll to position [235, 0]
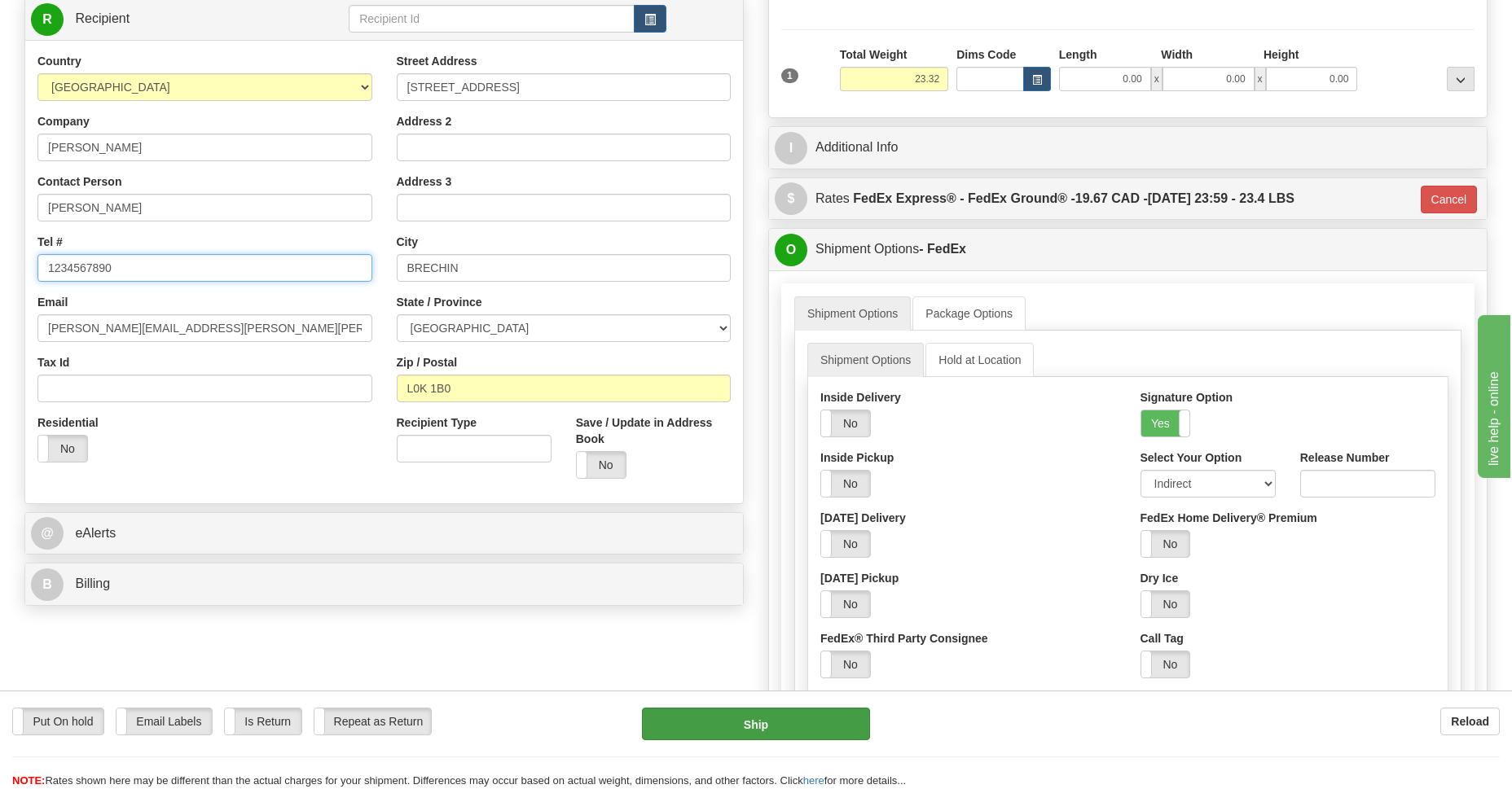
type input "1234567890"
click at [756, 724] on button "Ship" at bounding box center [756, 724] width 227 height 33
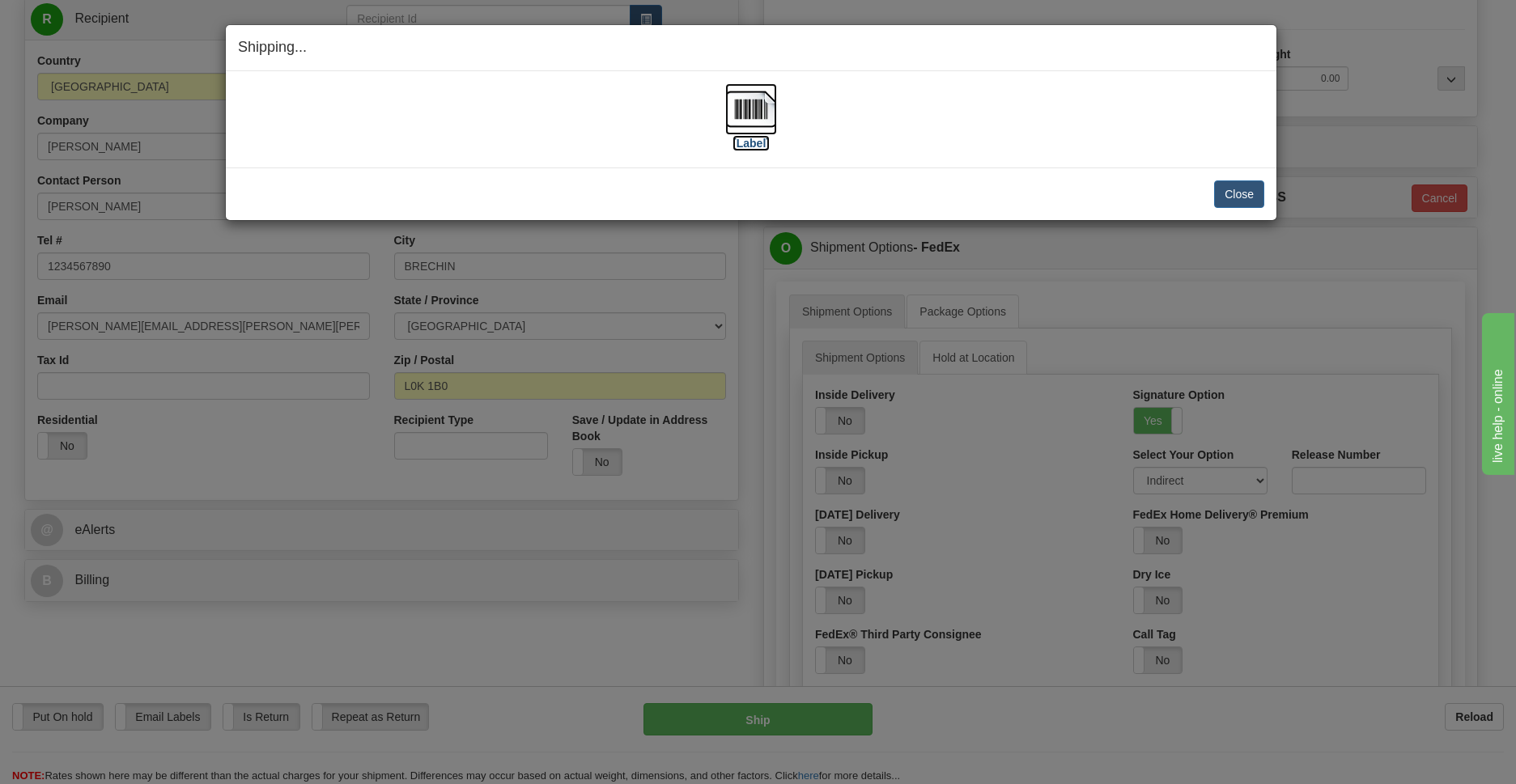
click at [740, 122] on img at bounding box center [751, 109] width 52 height 52
click at [1245, 201] on button "Close" at bounding box center [1239, 194] width 51 height 27
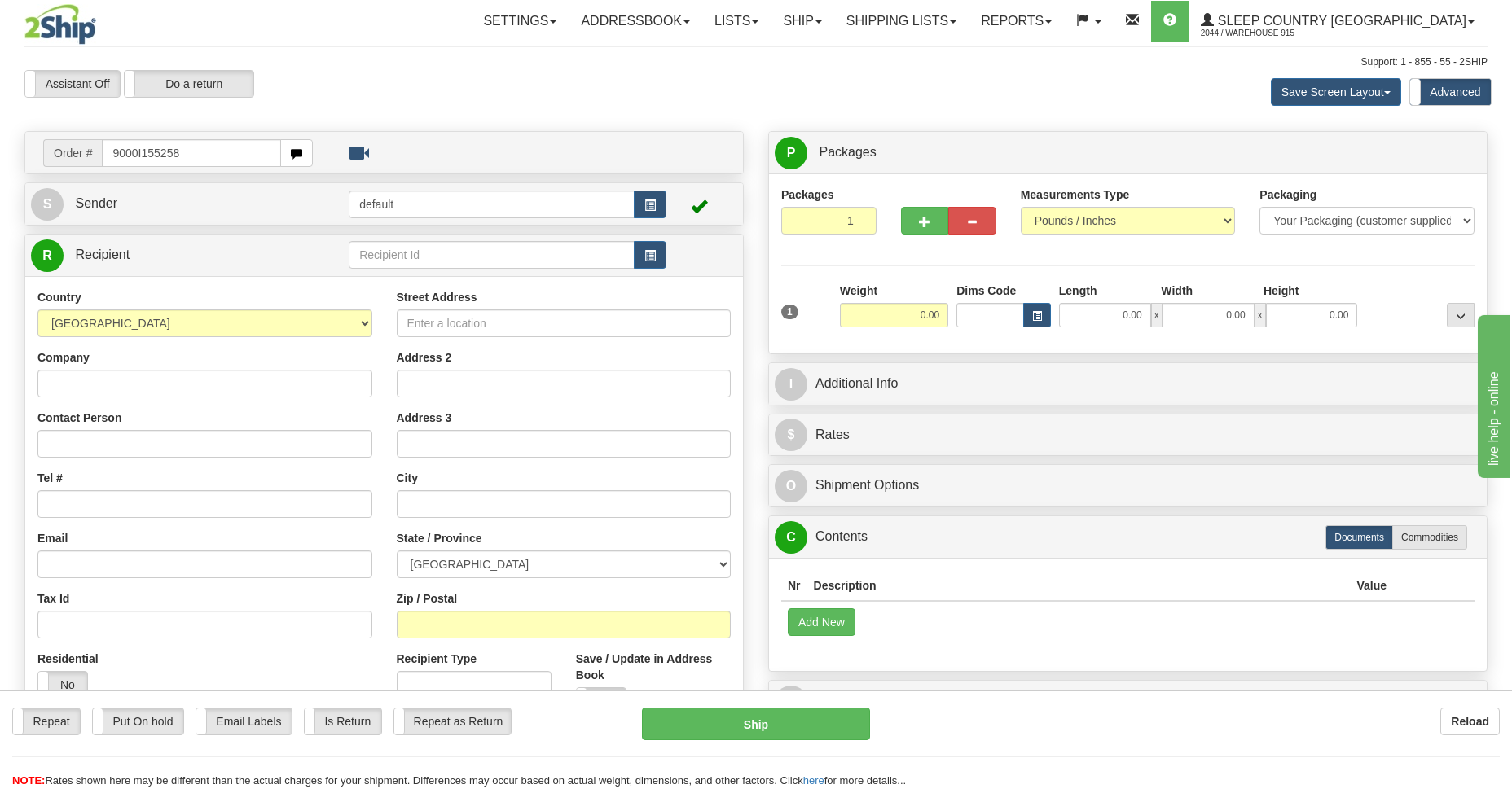
type input "9000I155258"
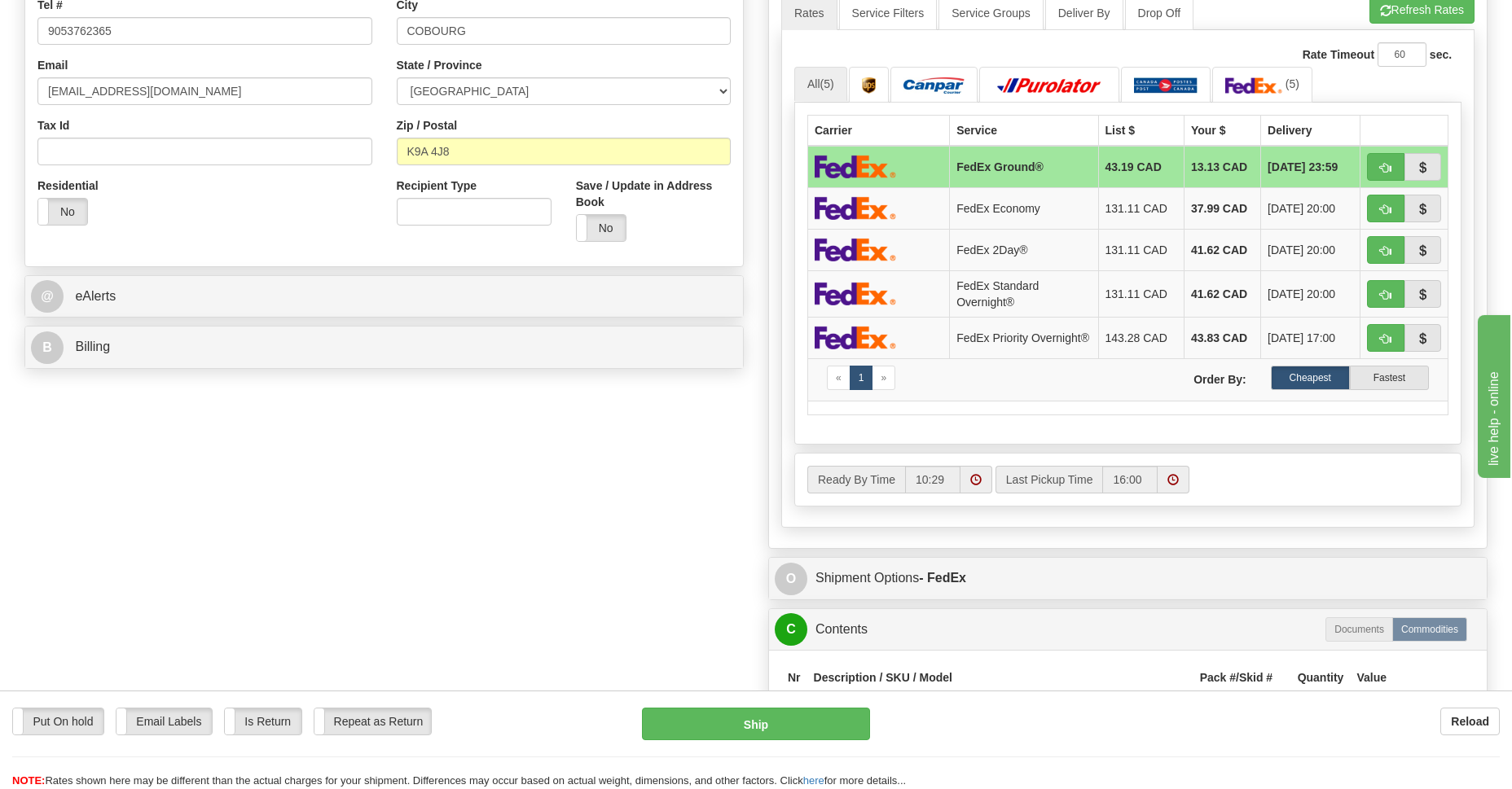
scroll to position [592, 0]
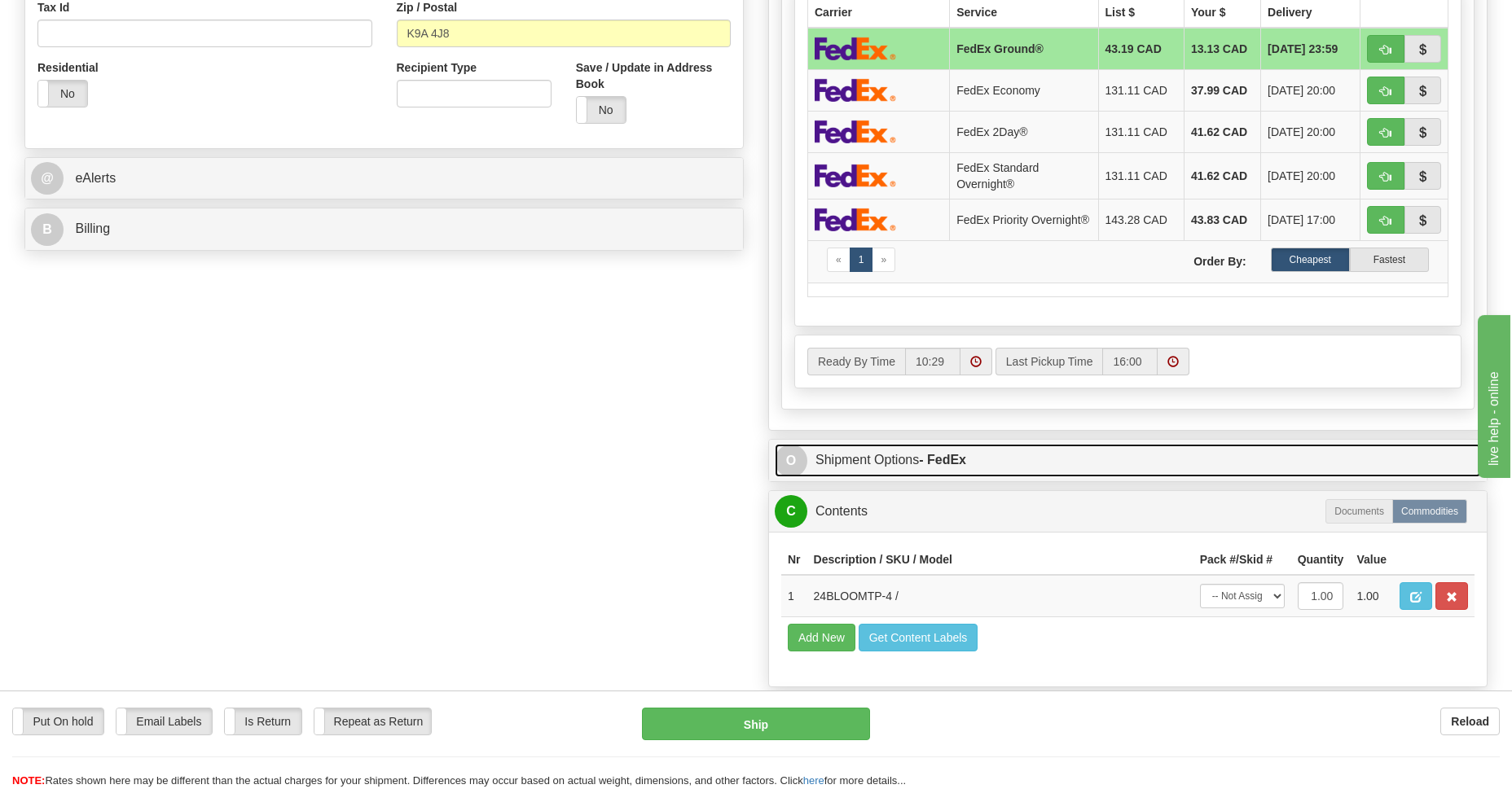
click at [876, 457] on link "O Shipment Options - FedEx" at bounding box center [1128, 460] width 706 height 34
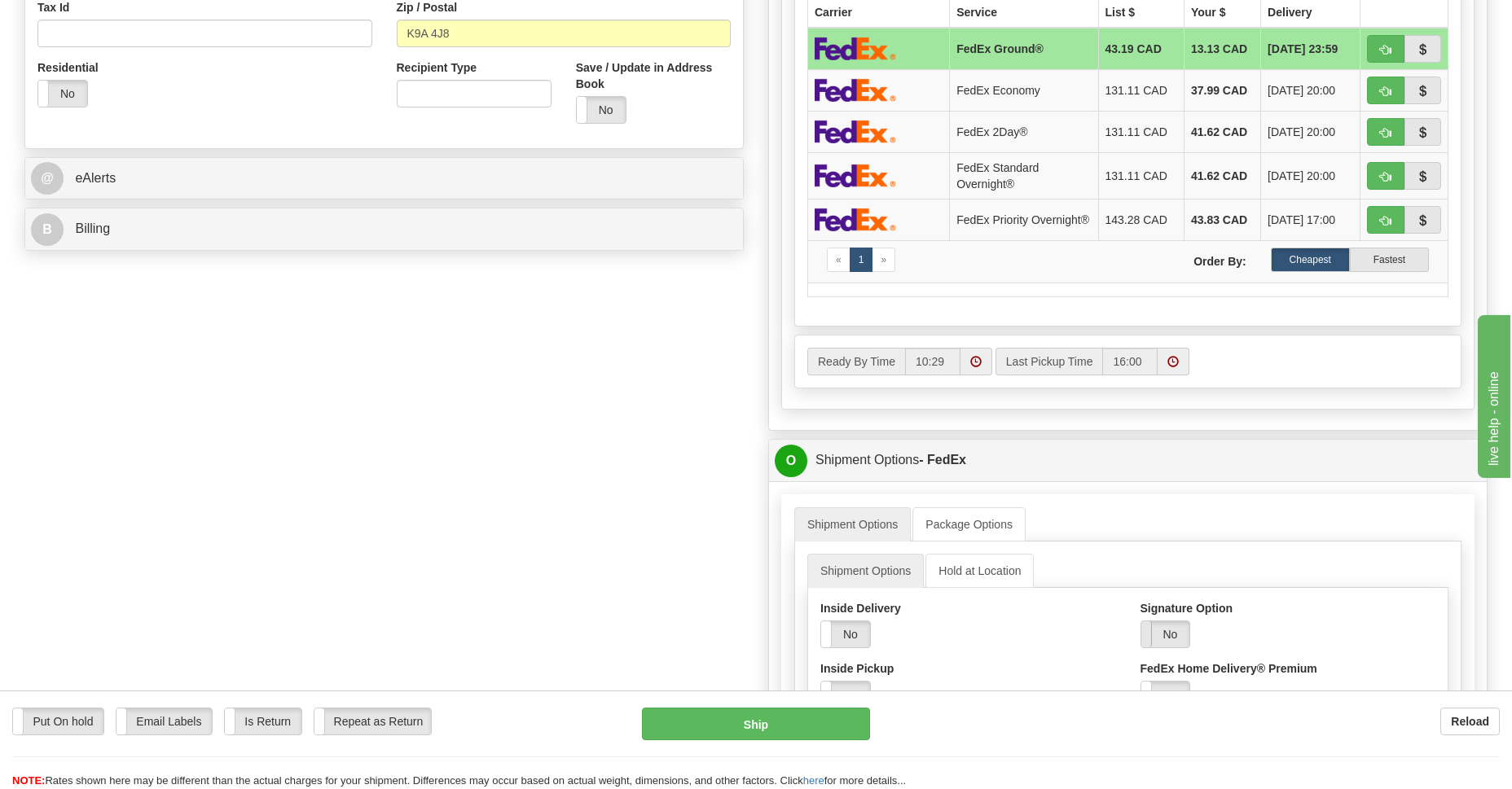
click at [1147, 642] on span at bounding box center [1142, 635] width 22 height 26
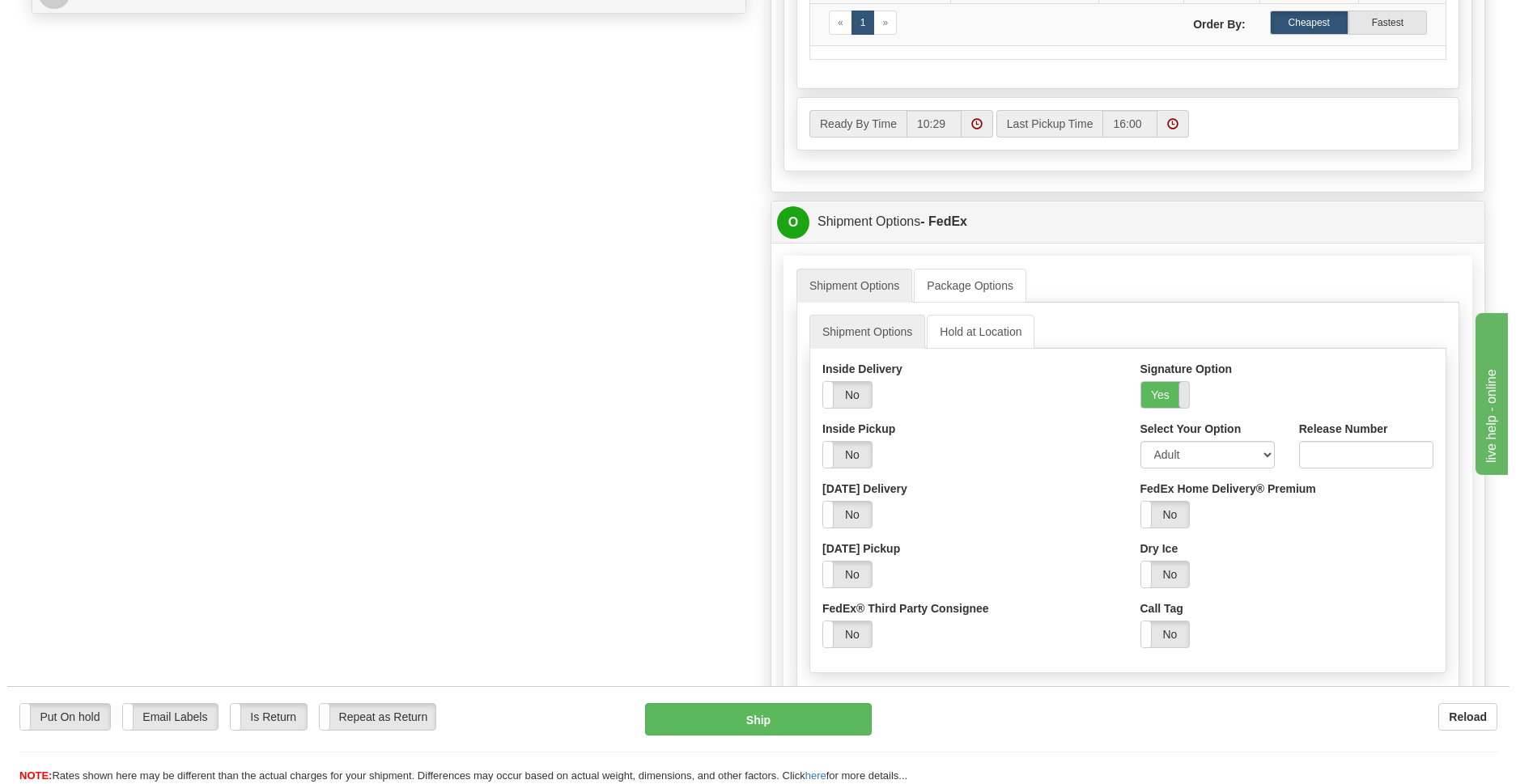
scroll to position [941, 0]
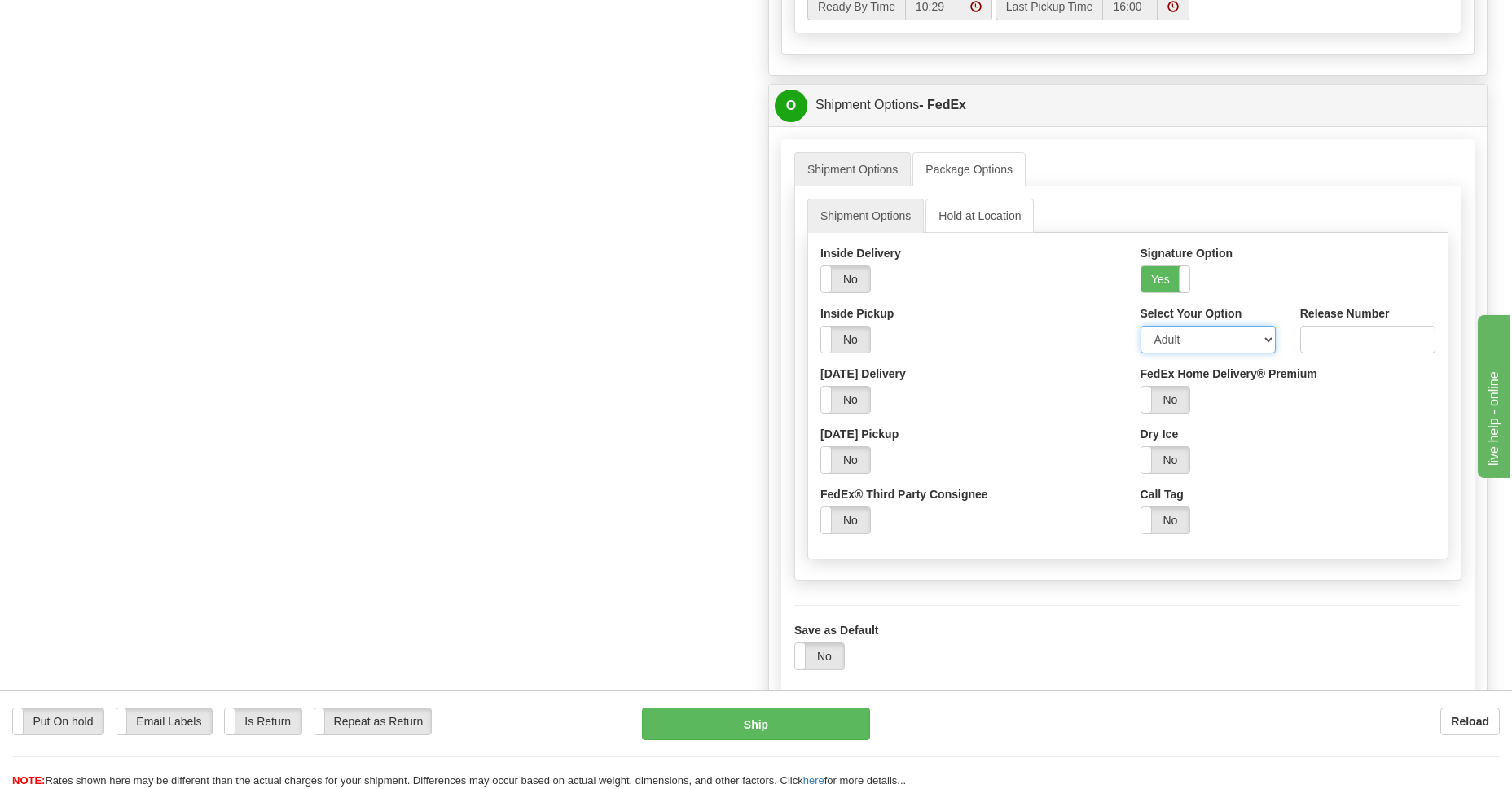
click at [1260, 350] on select "Adult Direct Indirect No Signature Required Service Default" at bounding box center [1208, 339] width 135 height 28
select select "2"
click at [1141, 330] on select "Adult Direct Indirect No Signature Required Service Default" at bounding box center [1208, 339] width 135 height 28
click at [697, 730] on button "Ship" at bounding box center [756, 724] width 227 height 33
type input "92"
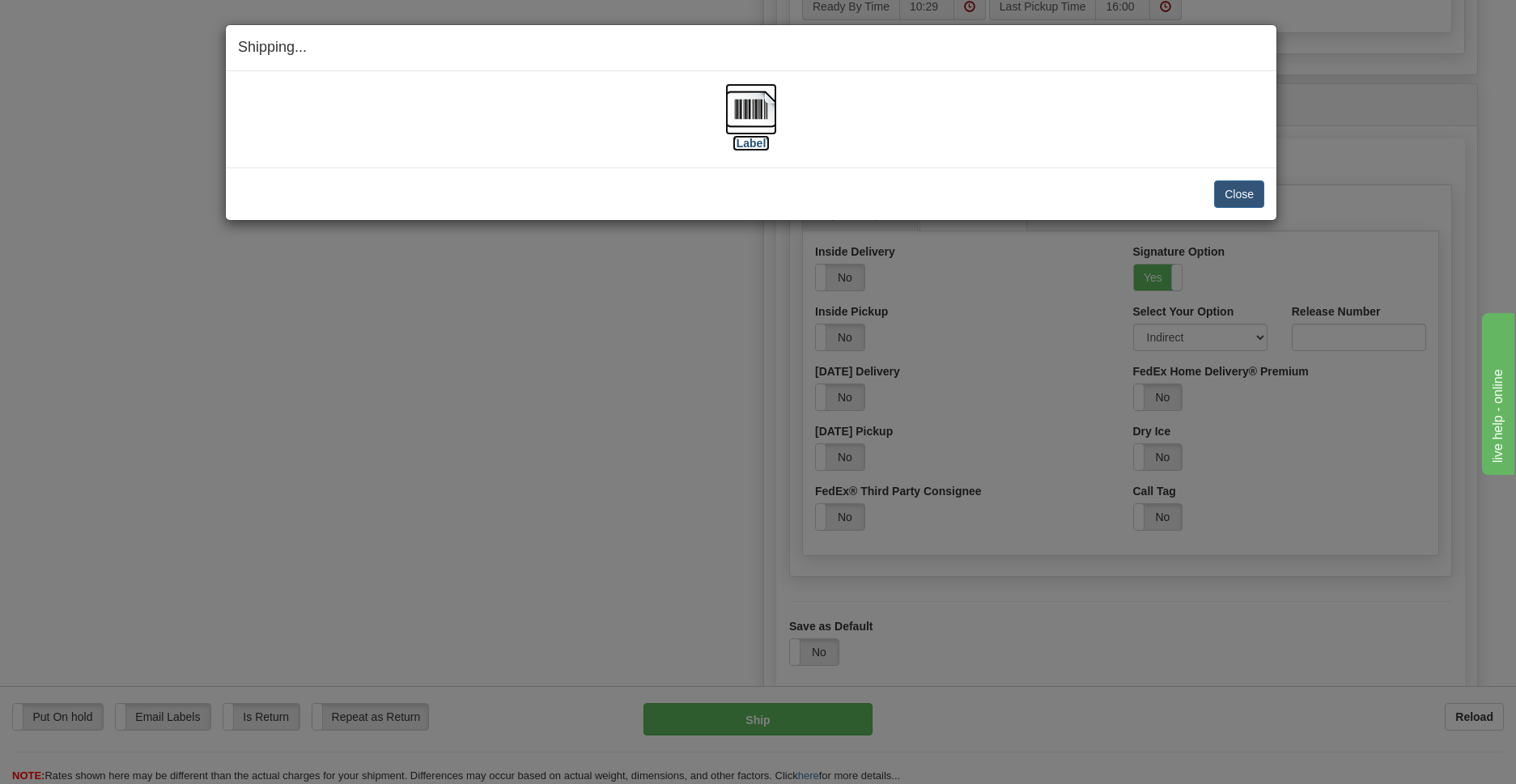
click at [752, 111] on img at bounding box center [751, 109] width 52 height 52
click at [1249, 196] on button "Close" at bounding box center [1239, 194] width 51 height 27
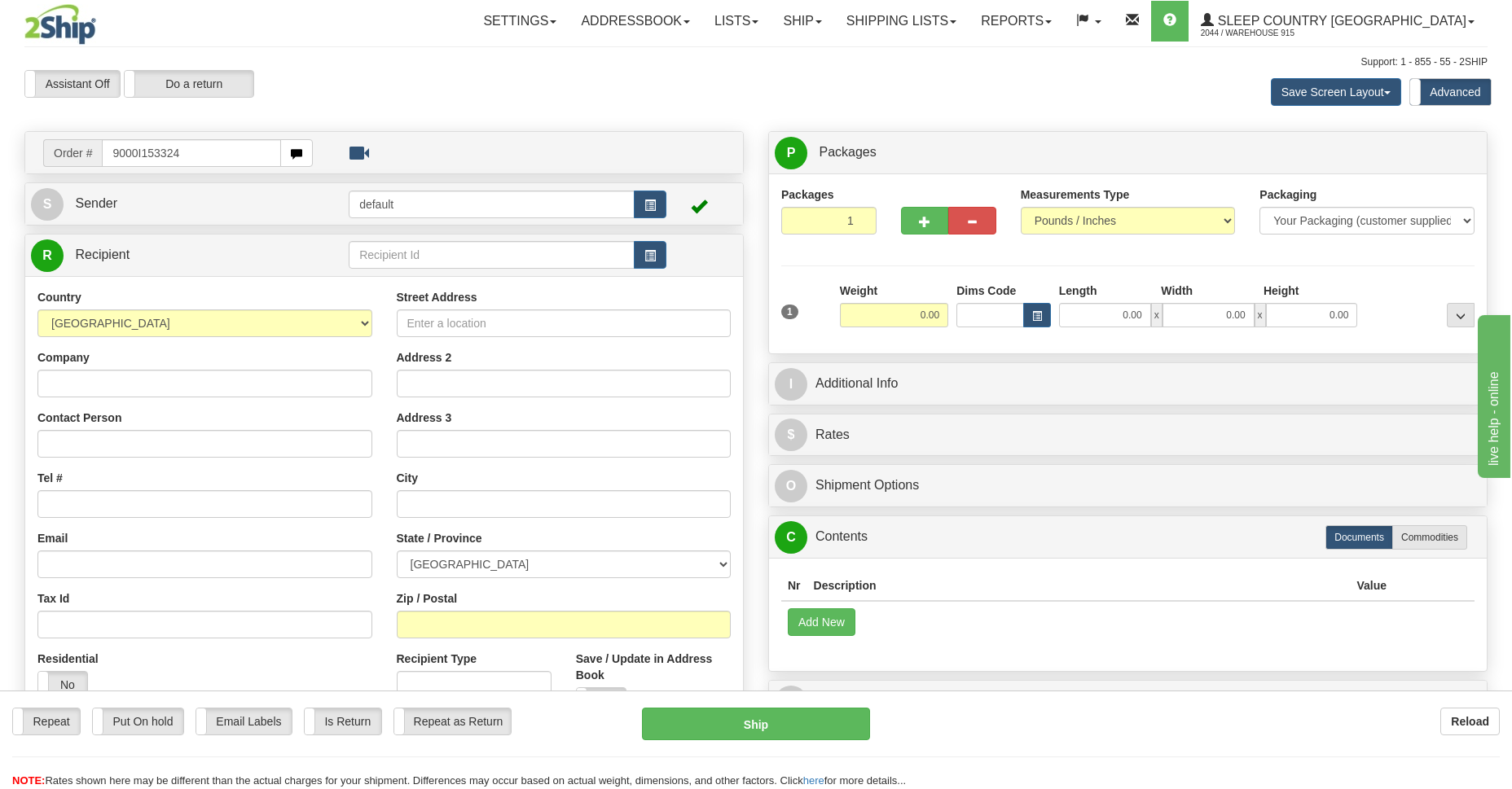
type input "9000I153324"
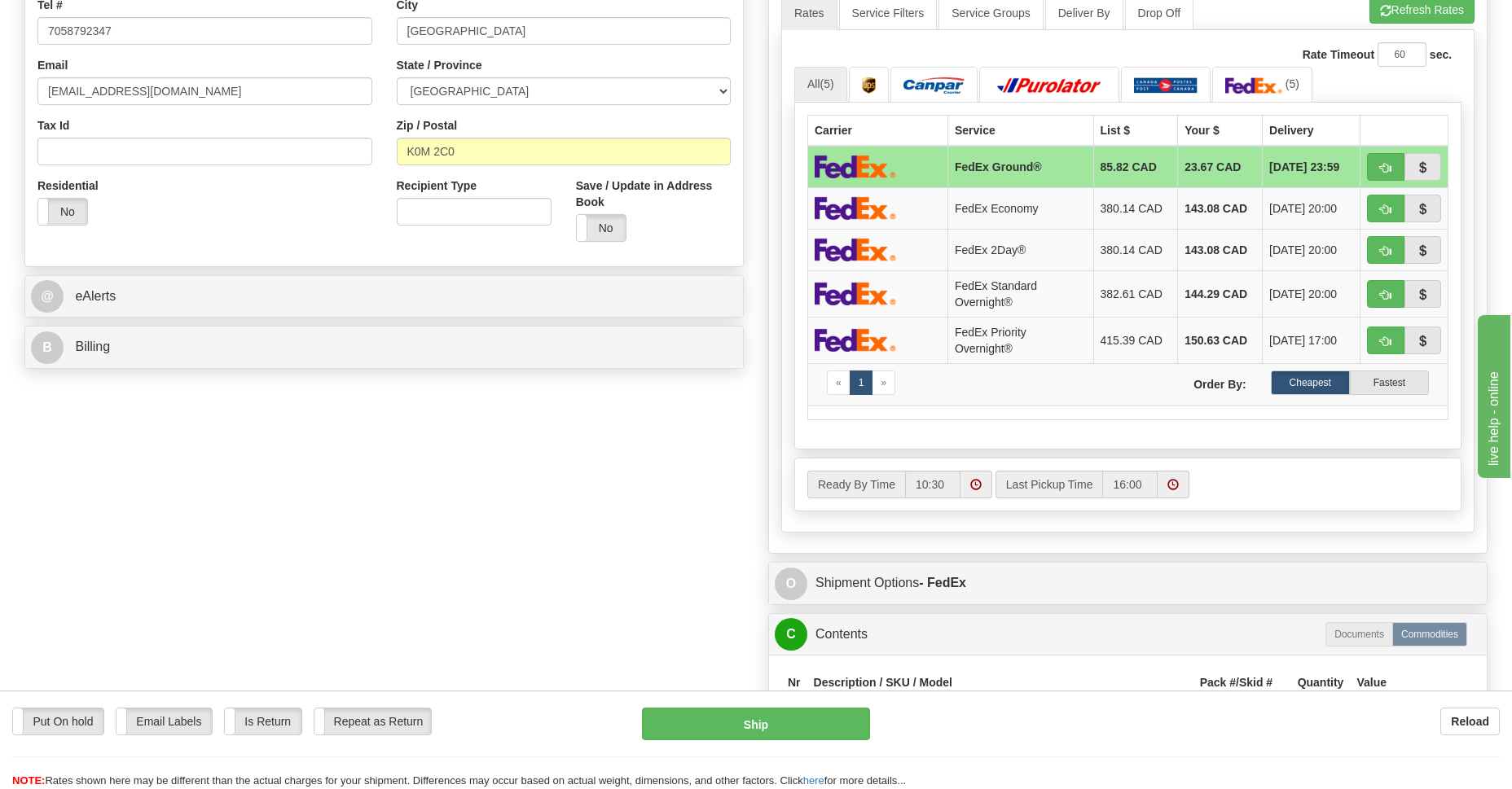
scroll to position [592, 0]
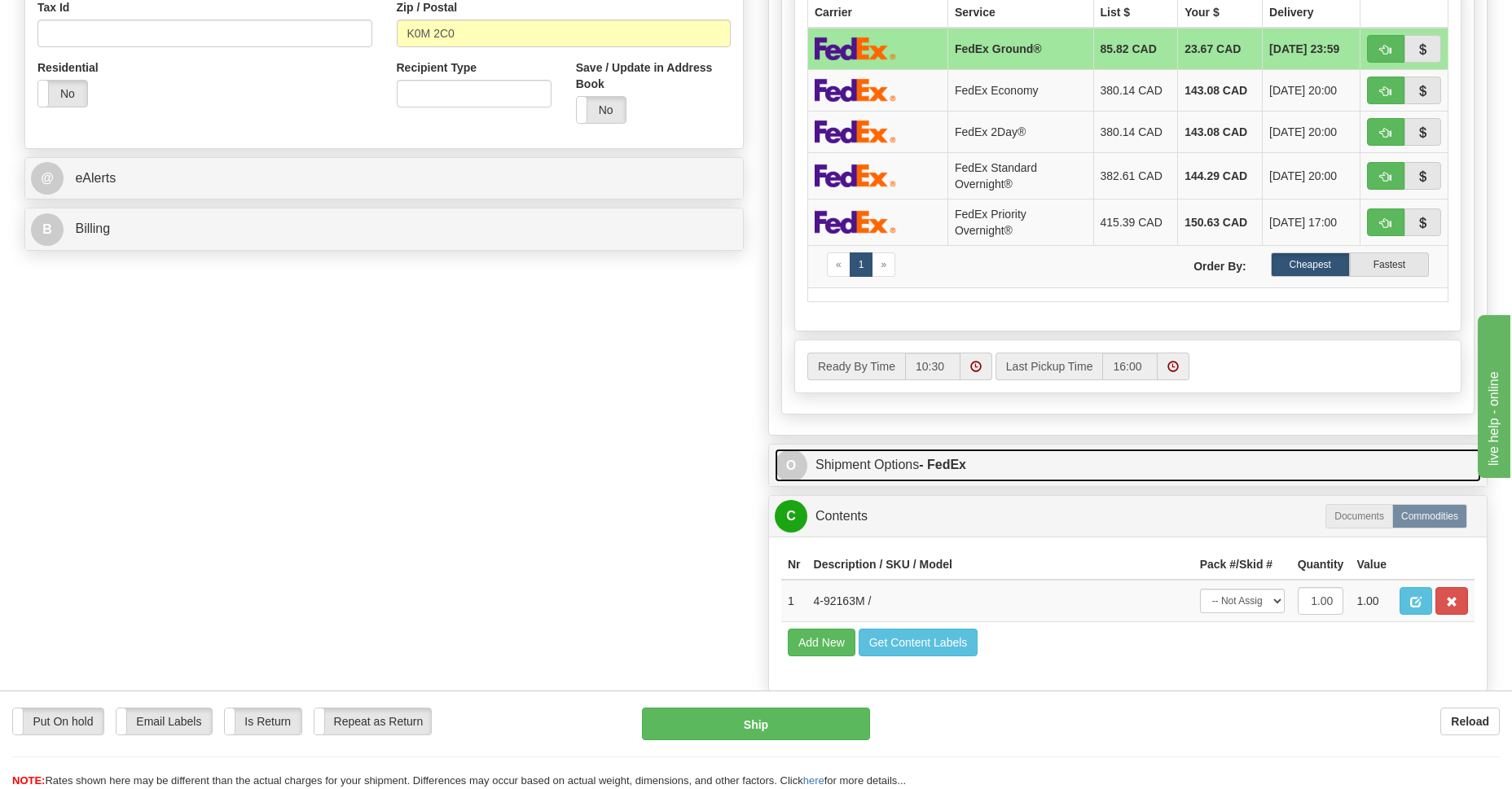
click at [868, 463] on link "O Shipment Options - FedEx" at bounding box center [1128, 465] width 706 height 34
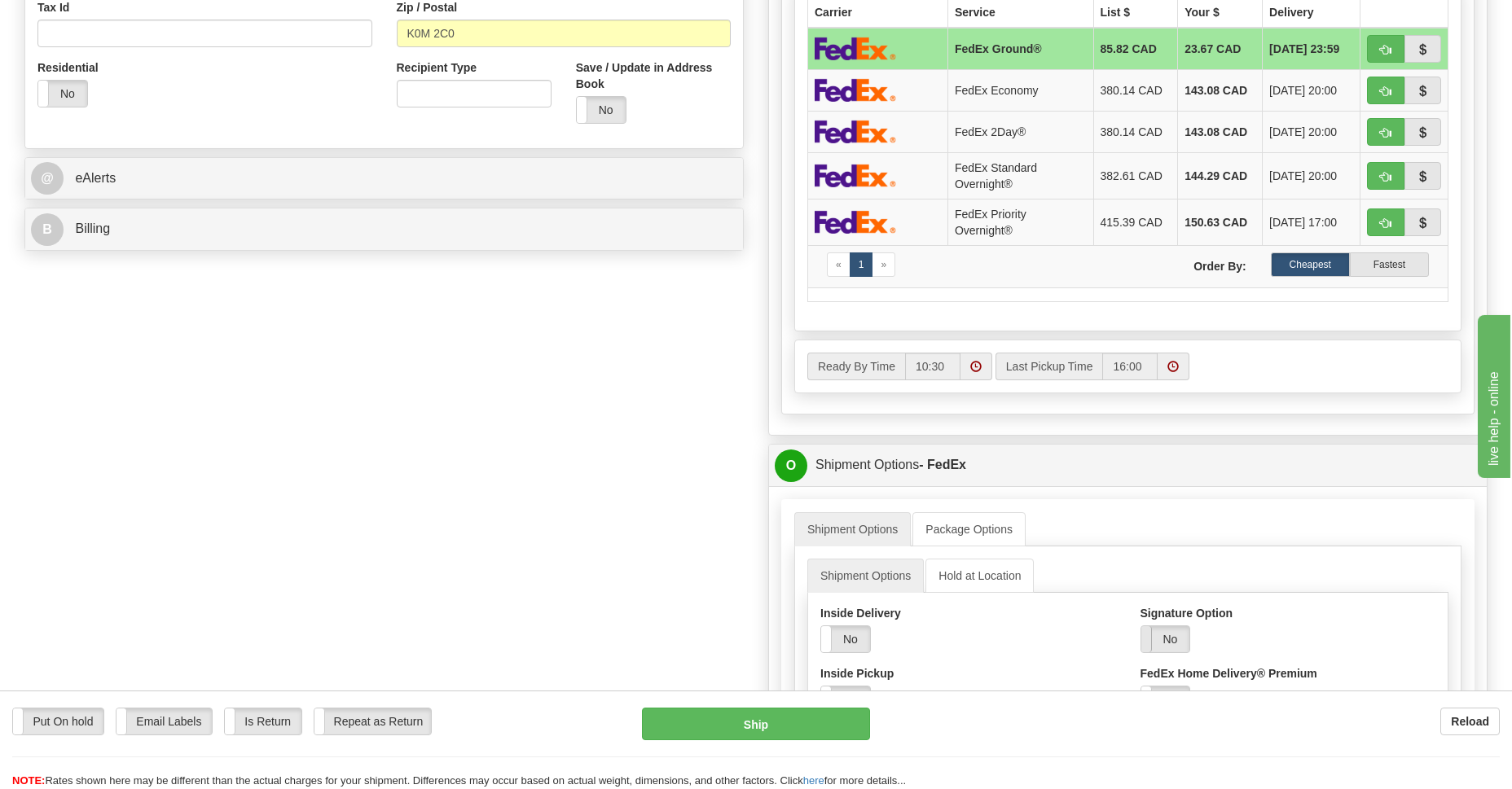
click at [1148, 641] on span at bounding box center [1142, 639] width 22 height 26
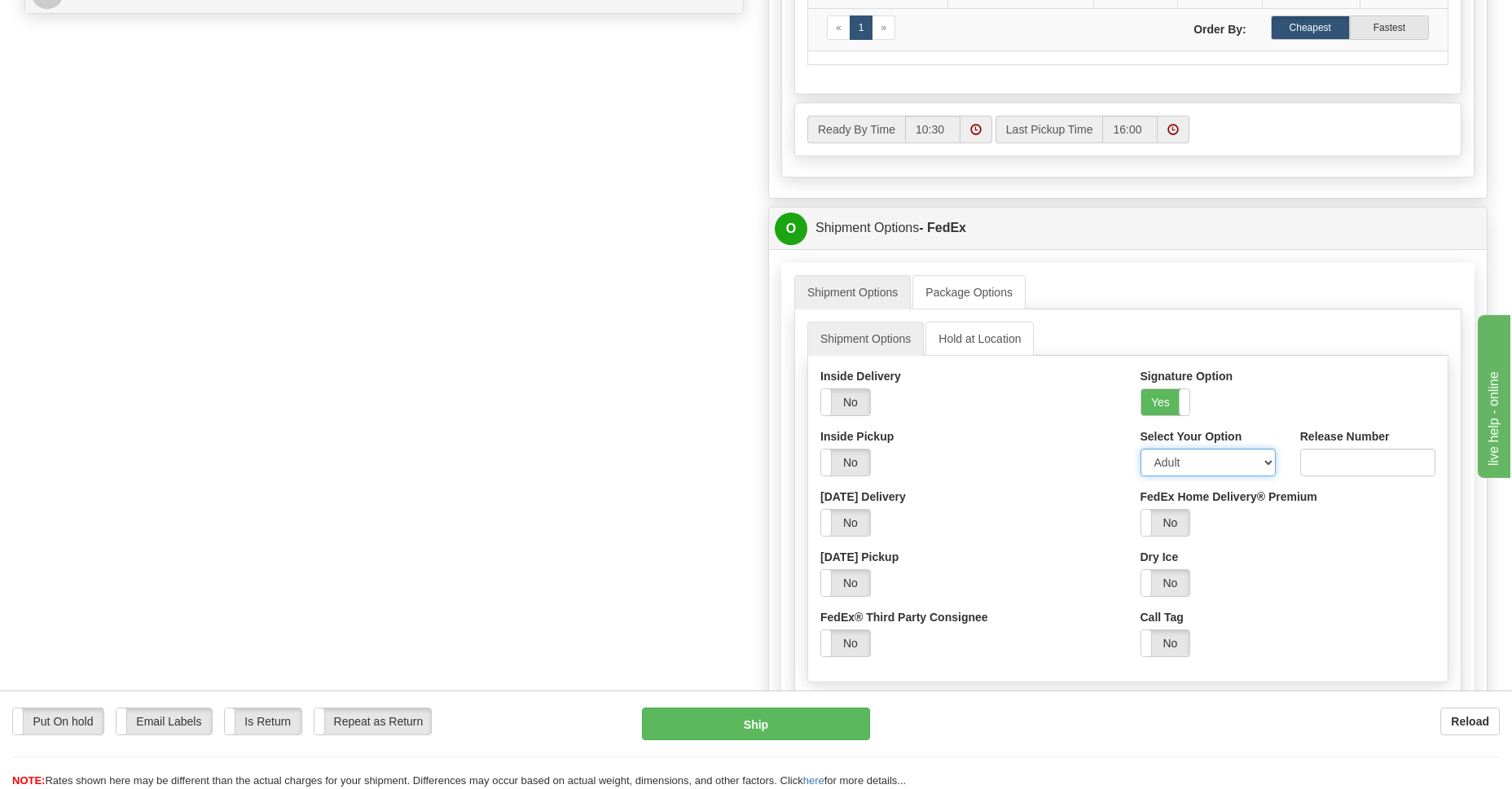
click at [1261, 469] on select "Adult Direct Indirect No Signature Required Service Default" at bounding box center [1208, 463] width 135 height 28
select select "2"
click at [1141, 449] on select "Adult Direct Indirect No Signature Required Service Default" at bounding box center [1208, 463] width 135 height 28
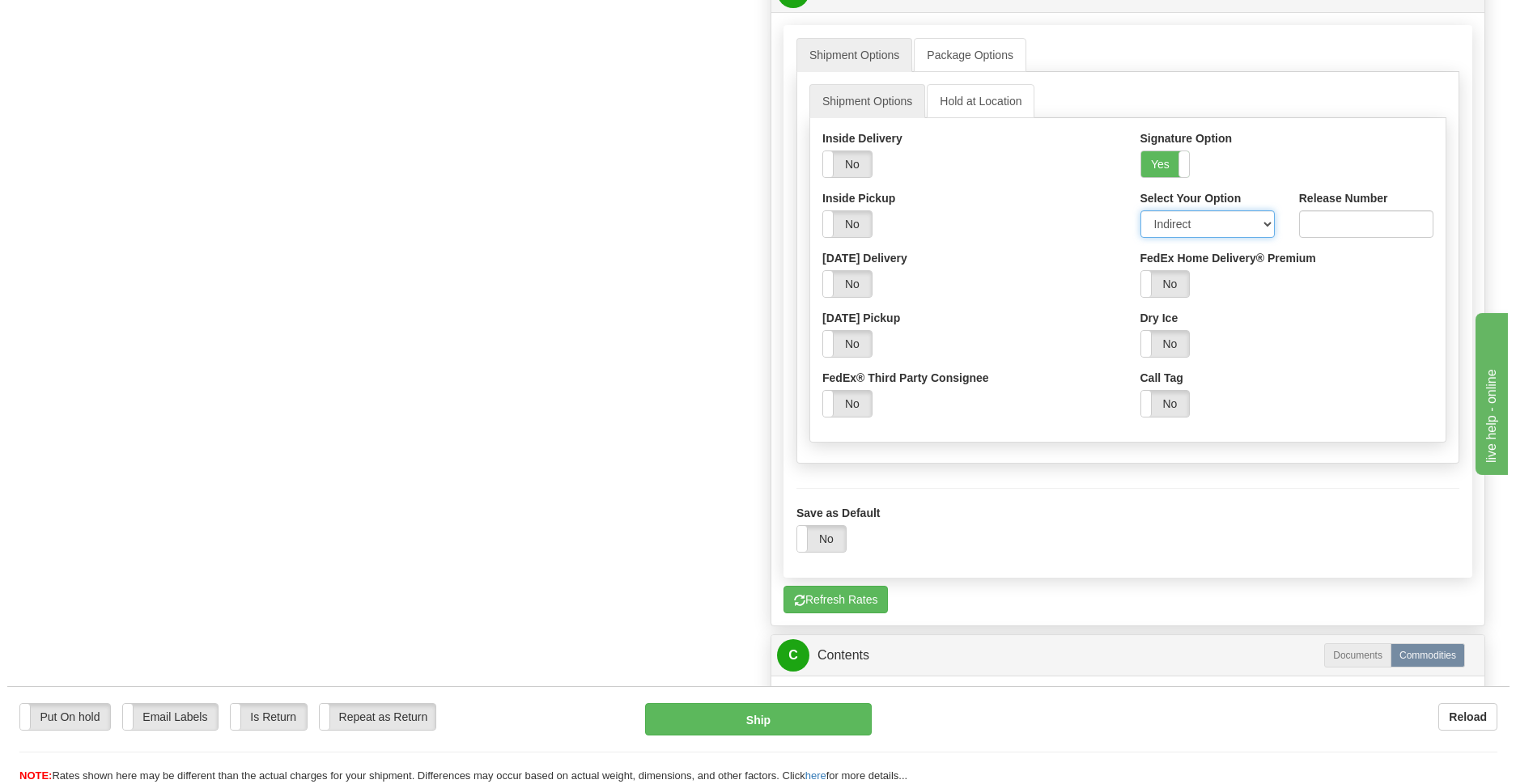
scroll to position [1411, 0]
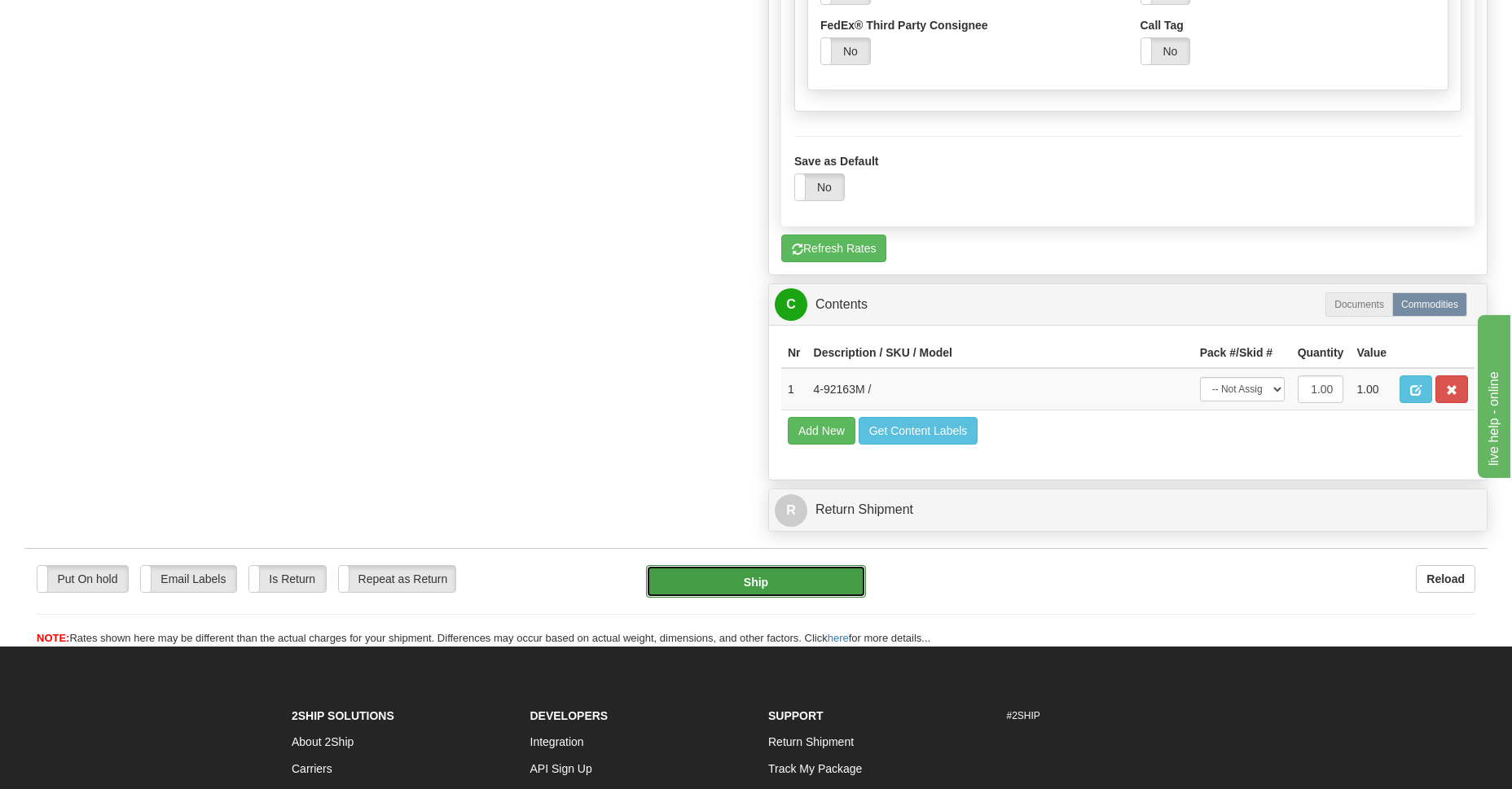
click at [798, 579] on button "Ship" at bounding box center [756, 581] width 219 height 33
type input "92"
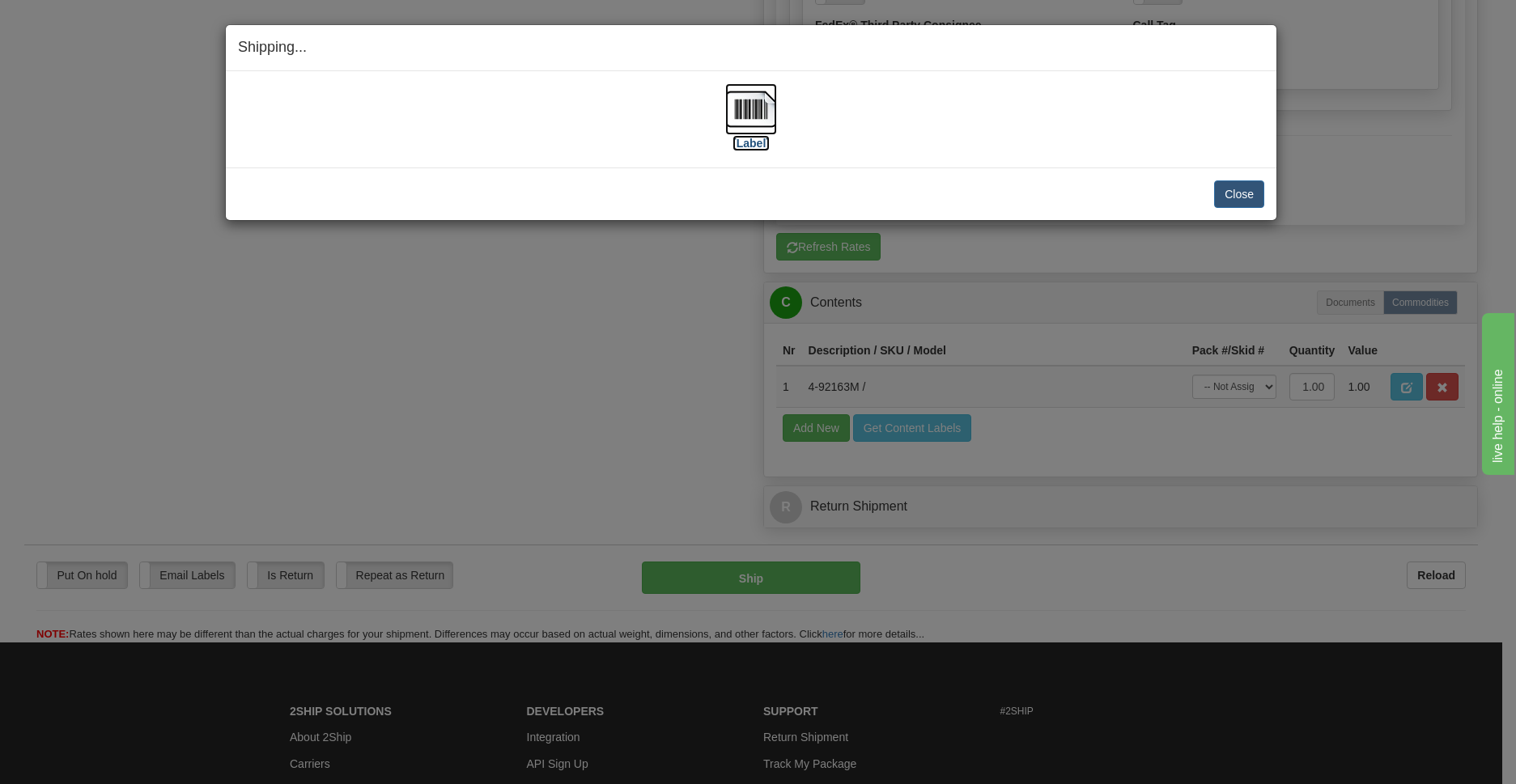
click at [745, 102] on img at bounding box center [751, 109] width 52 height 52
click at [1219, 194] on button "Close" at bounding box center [1239, 194] width 51 height 27
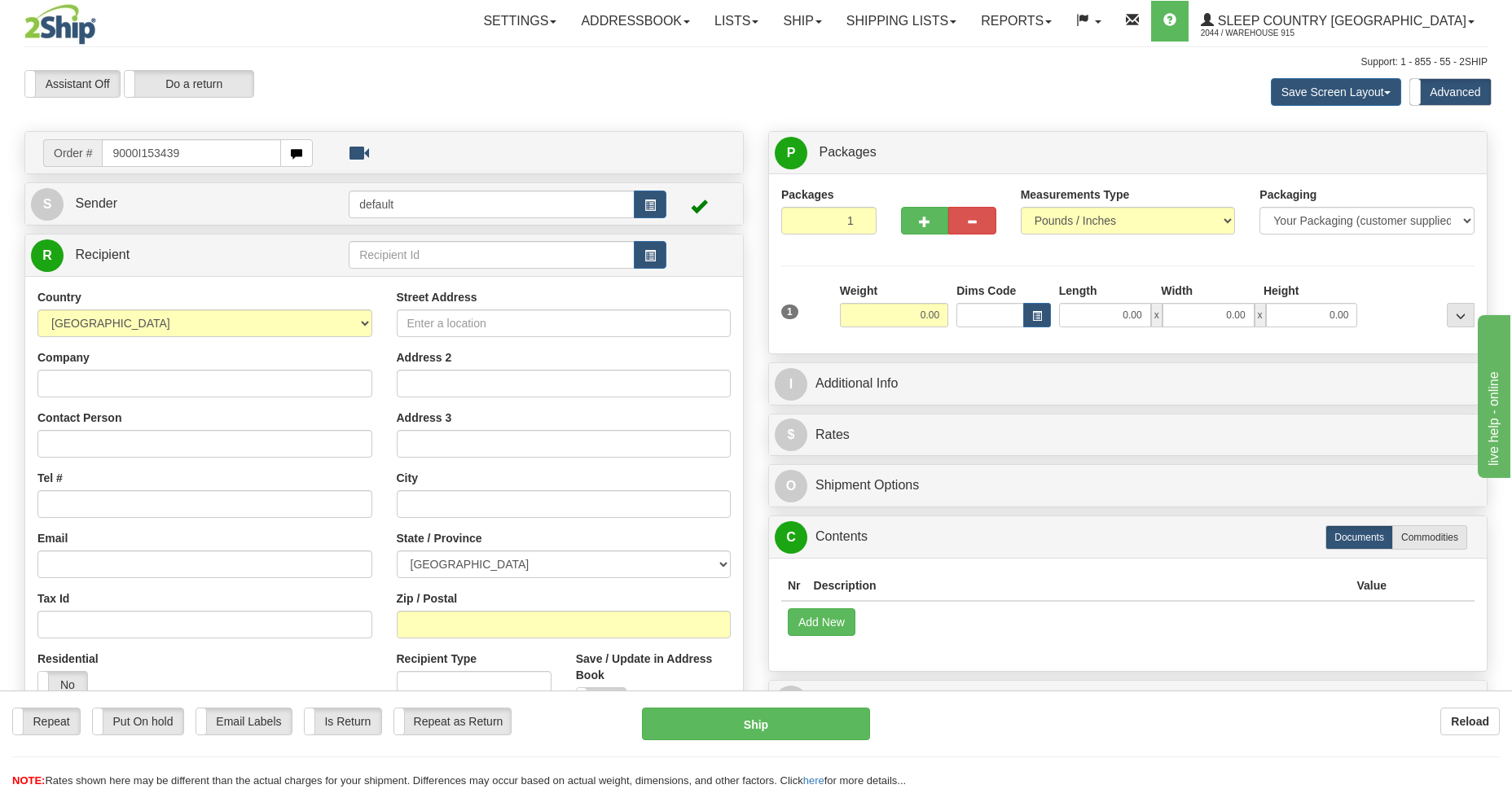
type input "9000I153439"
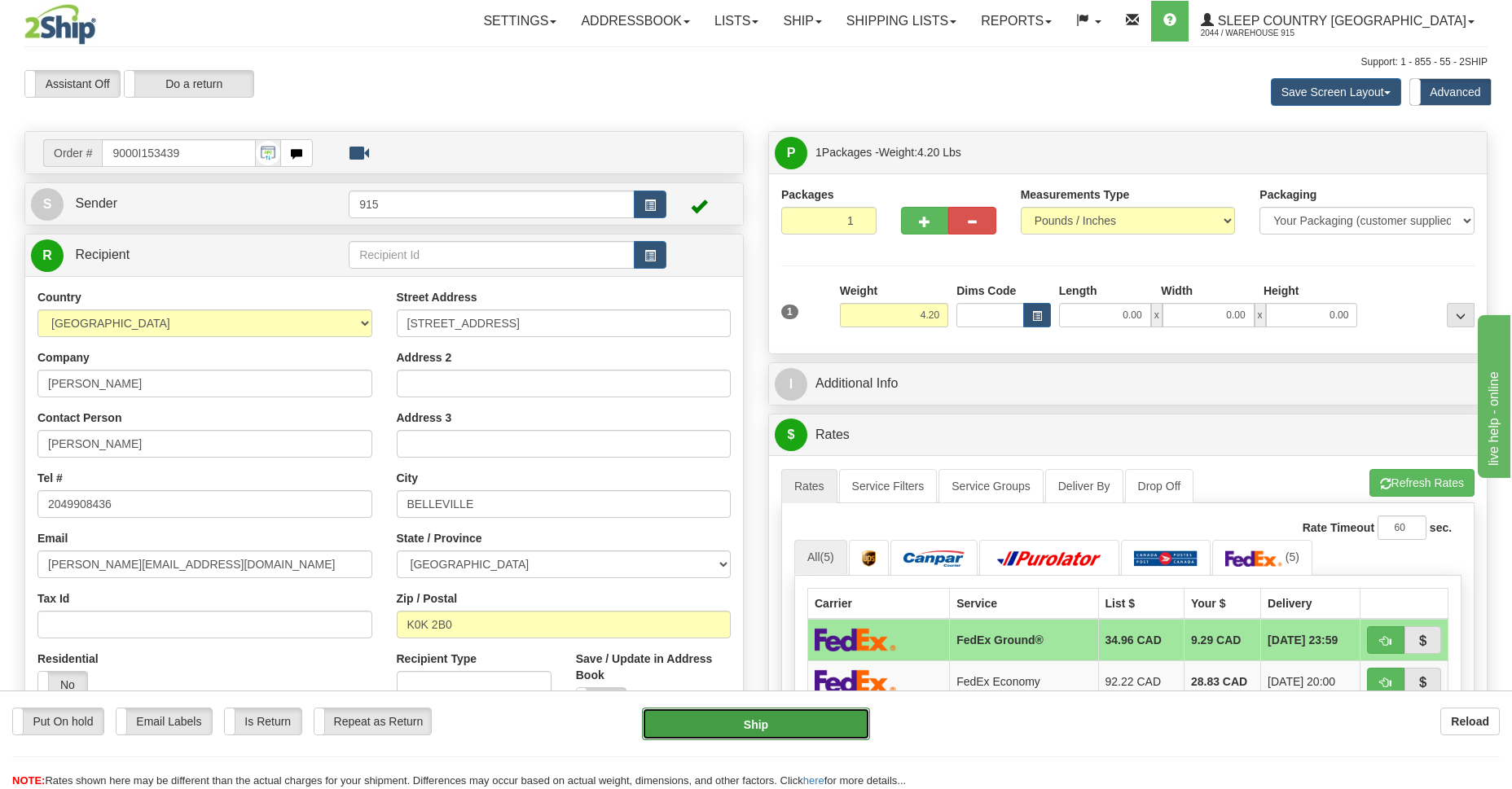
click at [705, 731] on button "Ship" at bounding box center [756, 724] width 227 height 33
type input "92"
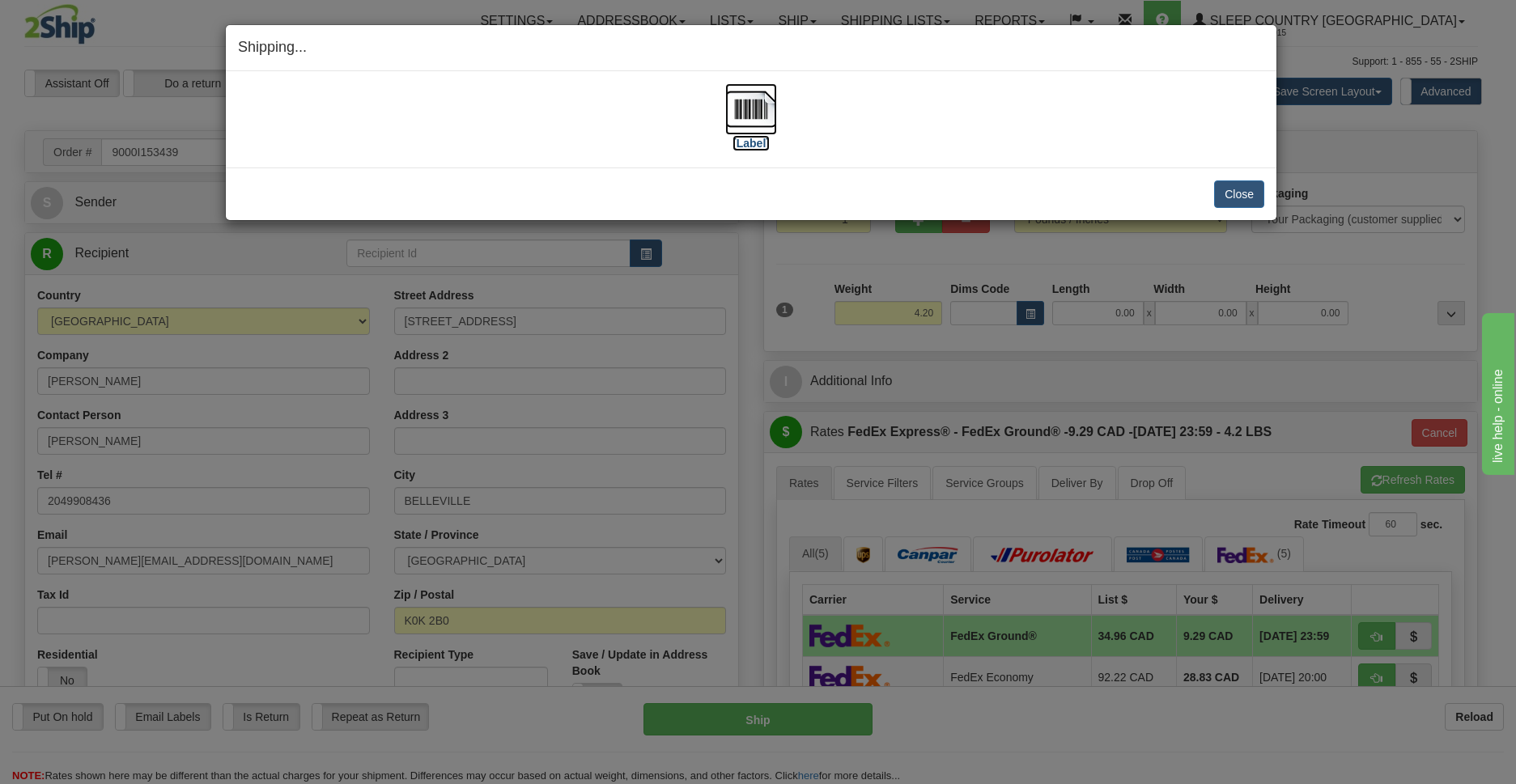
click at [748, 109] on img at bounding box center [751, 109] width 52 height 52
click at [1232, 199] on button "Close" at bounding box center [1239, 194] width 51 height 27
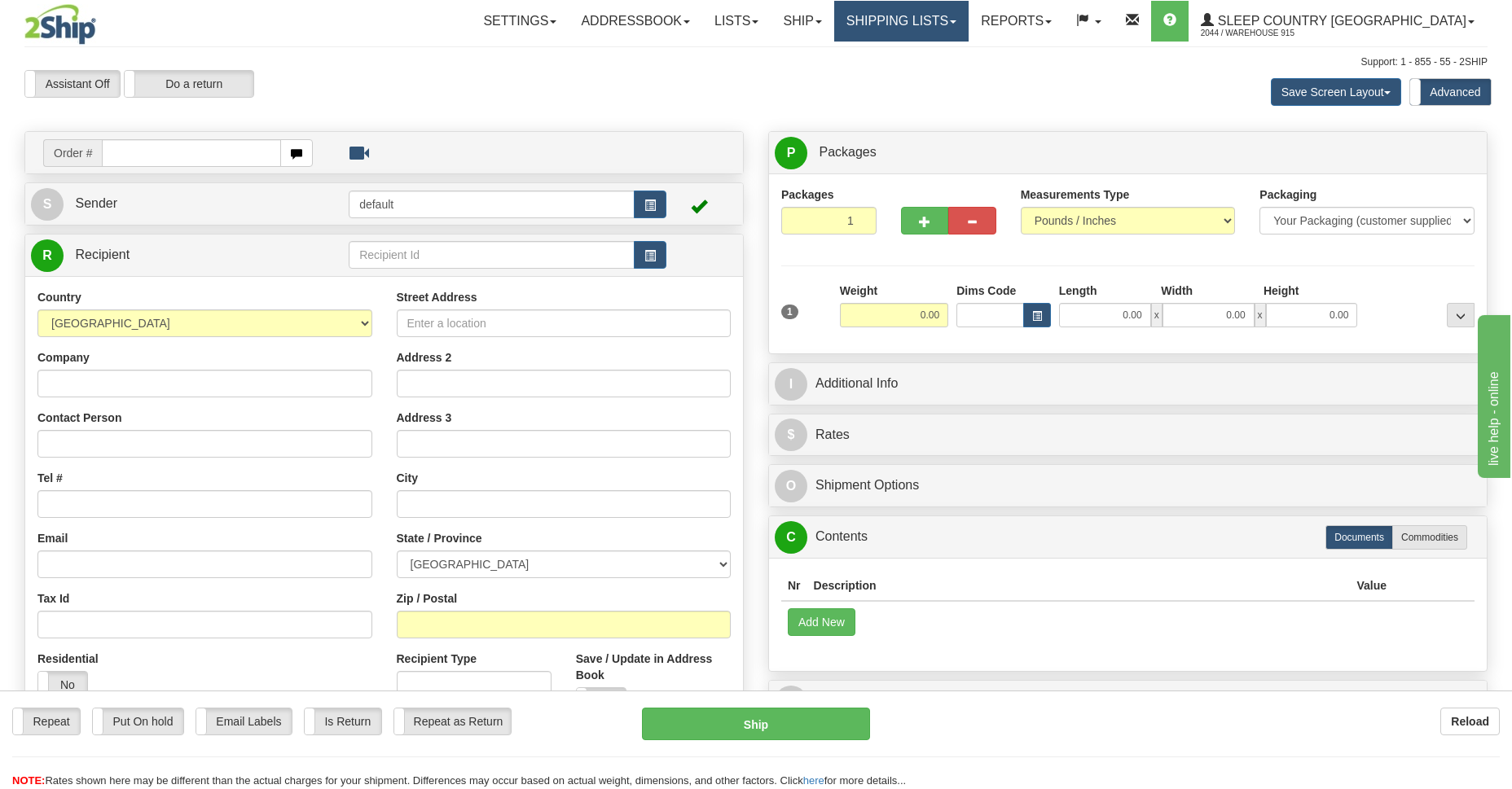
click at [968, 27] on link "Shipping lists" at bounding box center [901, 21] width 134 height 40
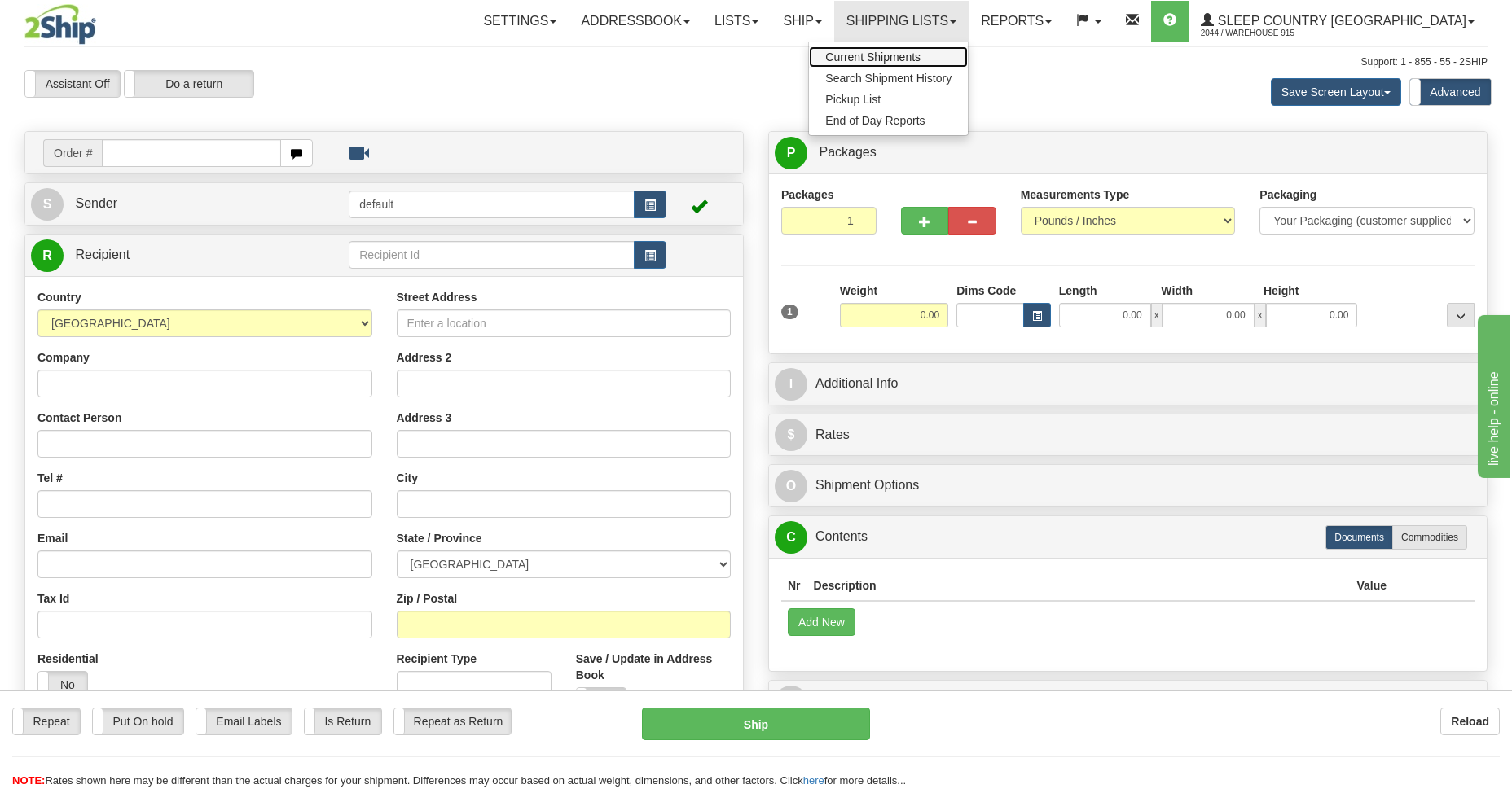
click at [921, 60] on span "Current Shipments" at bounding box center [873, 57] width 96 height 13
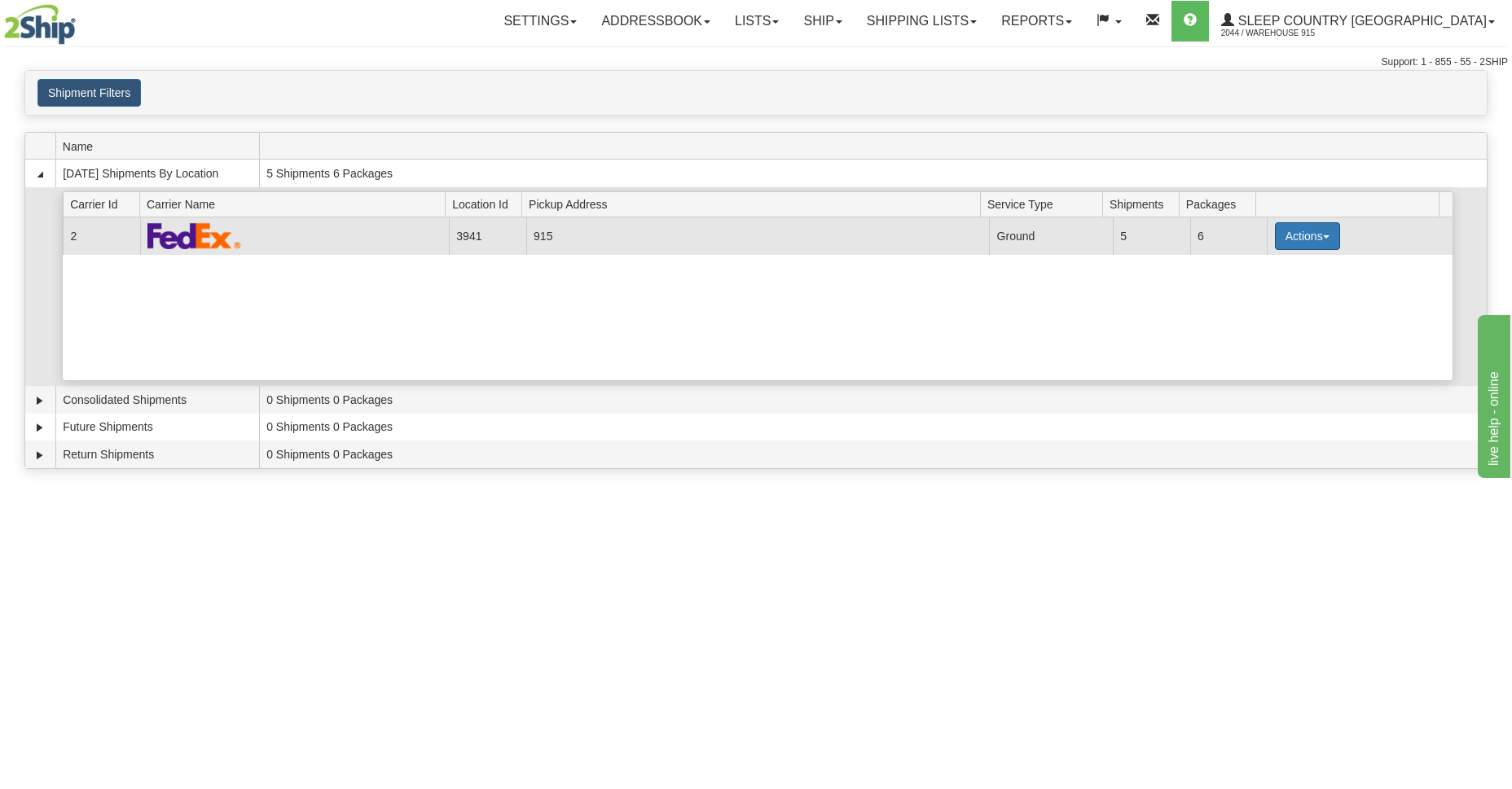
click at [1325, 245] on button "Actions" at bounding box center [1308, 236] width 65 height 28
click at [1245, 269] on span "Details" at bounding box center [1247, 266] width 44 height 11
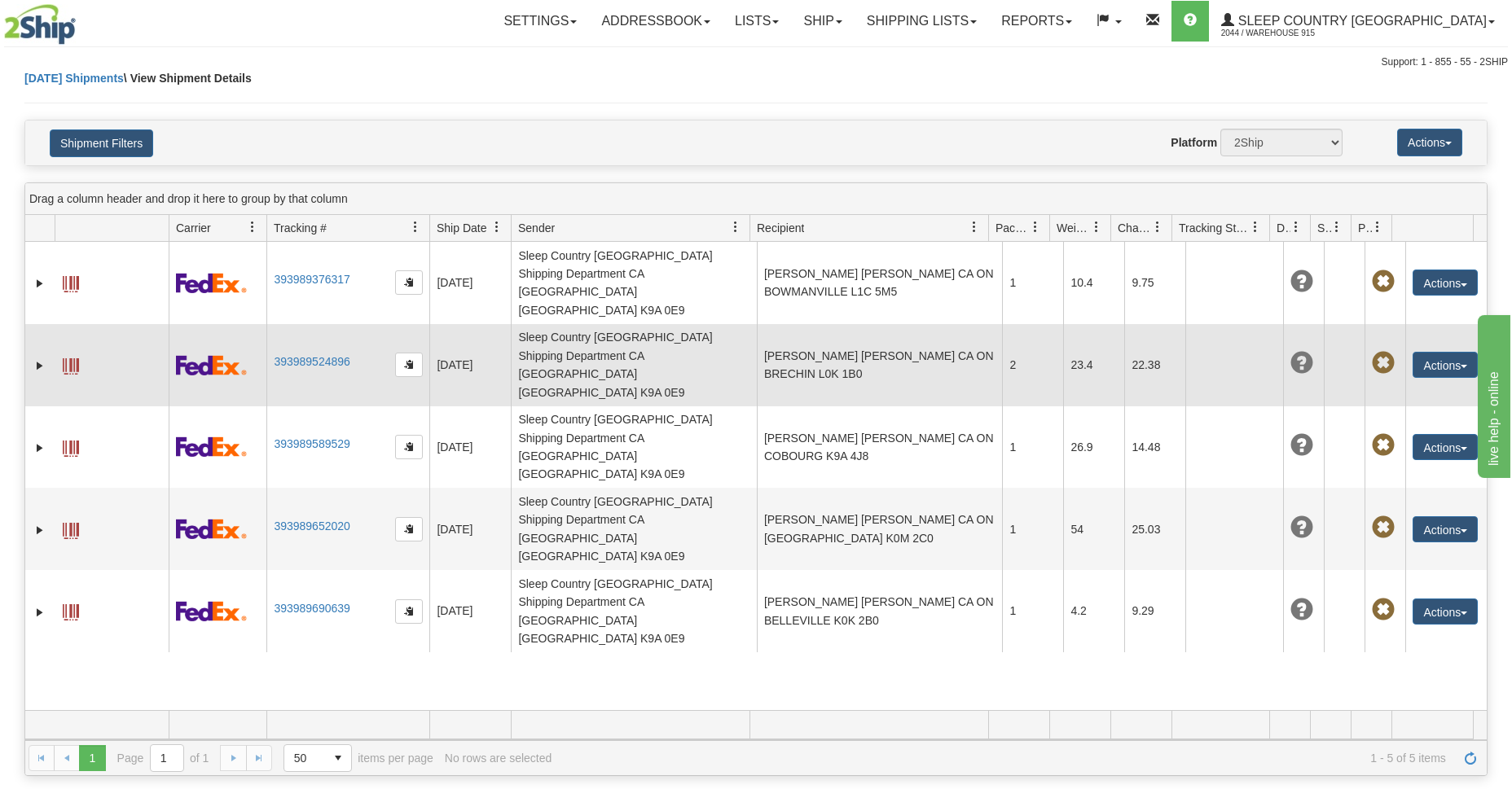
click at [66, 358] on span at bounding box center [71, 366] width 16 height 16
